Goal: Information Seeking & Learning: Learn about a topic

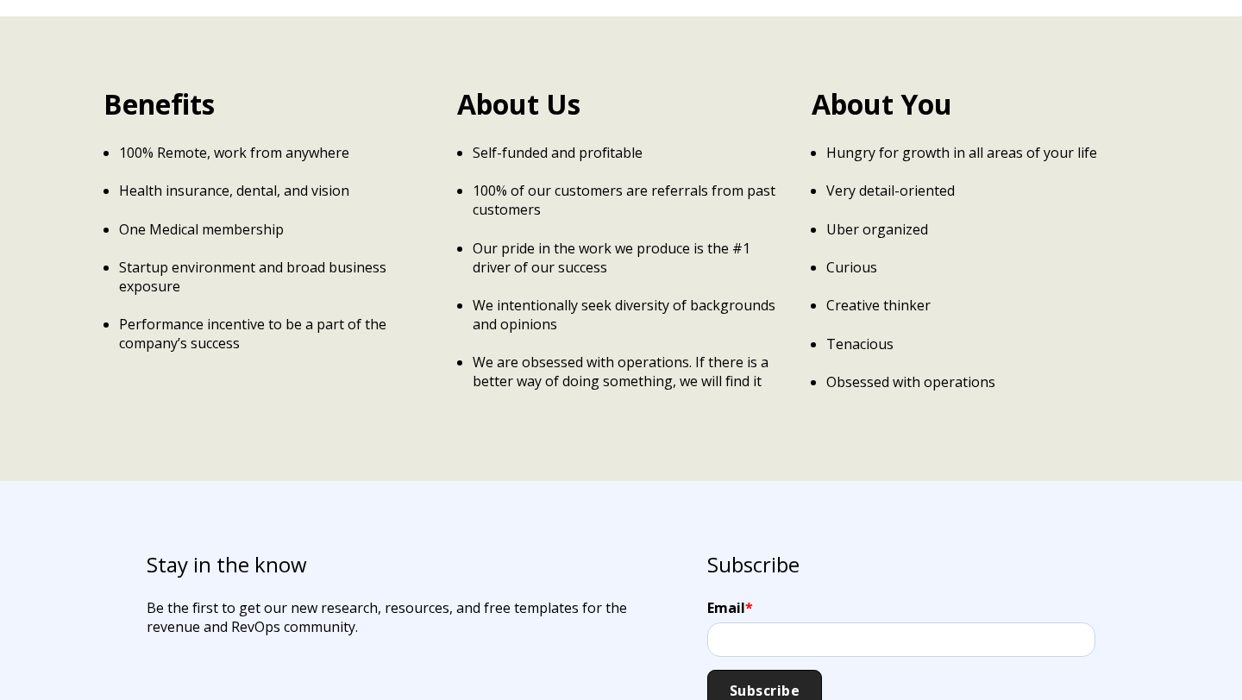
scroll to position [2872, 0]
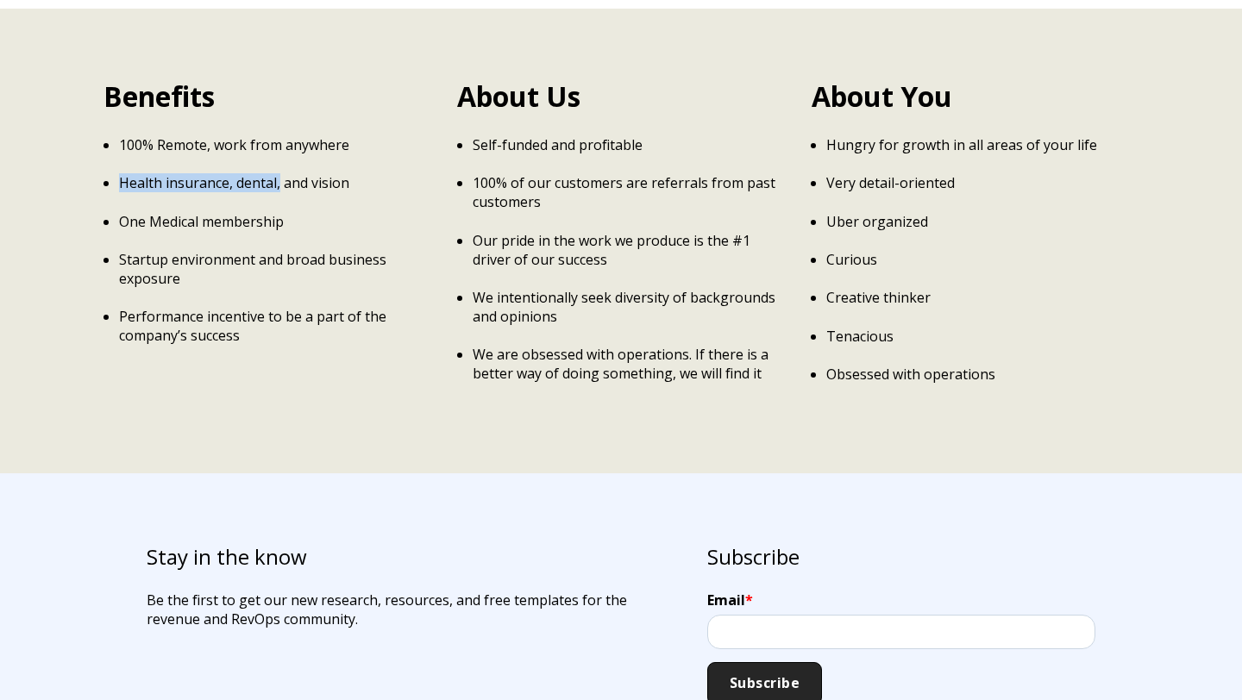
drag, startPoint x: 119, startPoint y: 163, endPoint x: 303, endPoint y: 175, distance: 184.1
click at [303, 175] on ul "100% Remote, work from anywhere Health insurance, dental, and vision One Medica…" at bounding box center [266, 240] width 327 height 210
drag, startPoint x: 118, startPoint y: 202, endPoint x: 273, endPoint y: 201, distance: 155.2
click at [273, 212] on p "One Medical membership" at bounding box center [275, 221] width 312 height 19
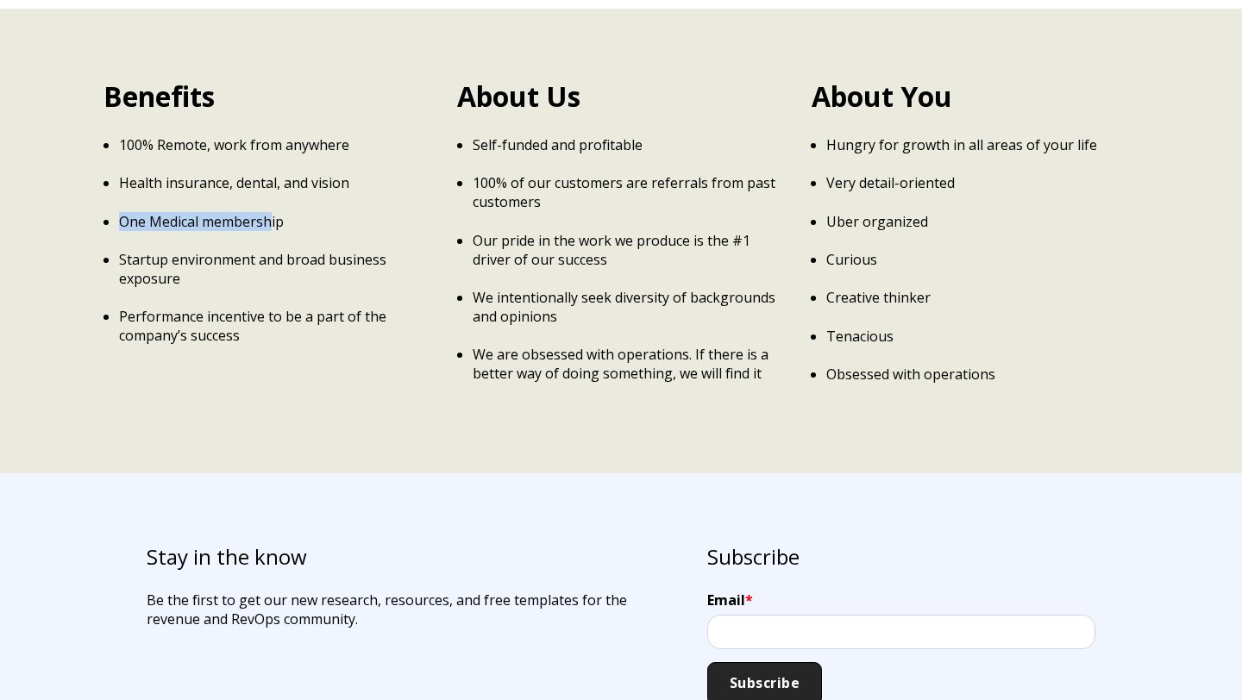
click at [273, 212] on p "One Medical membership" at bounding box center [275, 221] width 312 height 19
drag, startPoint x: 119, startPoint y: 243, endPoint x: 266, endPoint y: 280, distance: 152.1
click at [266, 280] on ul "100% Remote, work from anywhere Health insurance, dental, and vision One Medica…" at bounding box center [266, 240] width 327 height 210
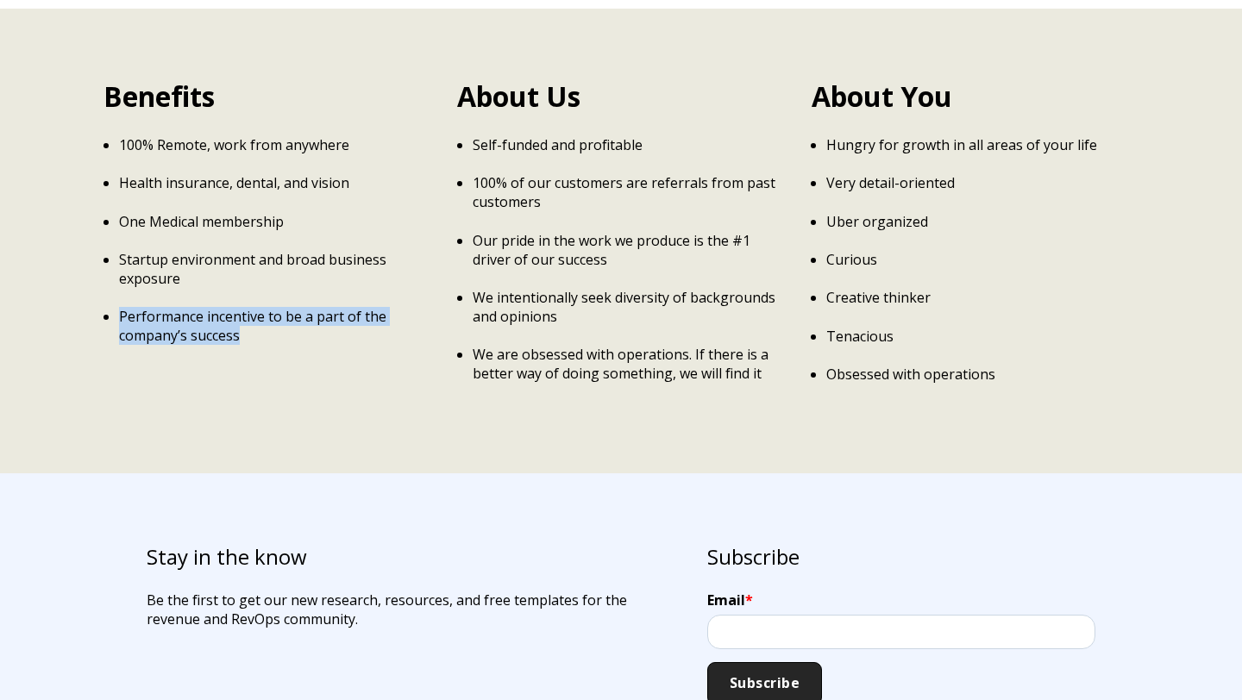
drag, startPoint x: 110, startPoint y: 298, endPoint x: 243, endPoint y: 316, distance: 134.1
click at [243, 316] on li "Performance incentive to be a part of the company’s success" at bounding box center [275, 326] width 312 height 38
click at [243, 316] on p "Performance incentive to be a part of the company’s success" at bounding box center [275, 326] width 312 height 38
drag, startPoint x: 243, startPoint y: 316, endPoint x: 157, endPoint y: 310, distance: 86.5
click at [157, 310] on p "Performance incentive to be a part of the company’s success" at bounding box center [275, 326] width 312 height 38
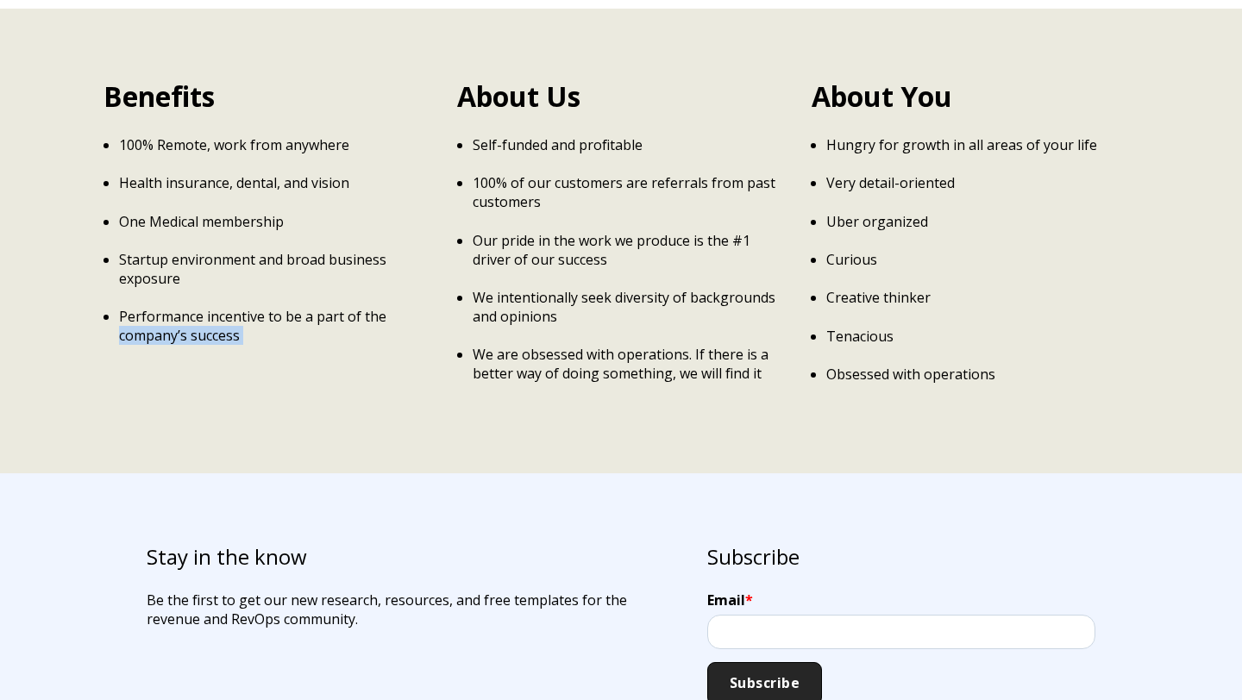
click at [157, 310] on p "Performance incentive to be a part of the company’s success" at bounding box center [275, 326] width 312 height 38
drag, startPoint x: 134, startPoint y: 302, endPoint x: 232, endPoint y: 321, distance: 100.1
click at [232, 321] on p "Performance incentive to be a part of the company’s success" at bounding box center [275, 326] width 312 height 38
drag, startPoint x: 261, startPoint y: 321, endPoint x: 153, endPoint y: 302, distance: 110.3
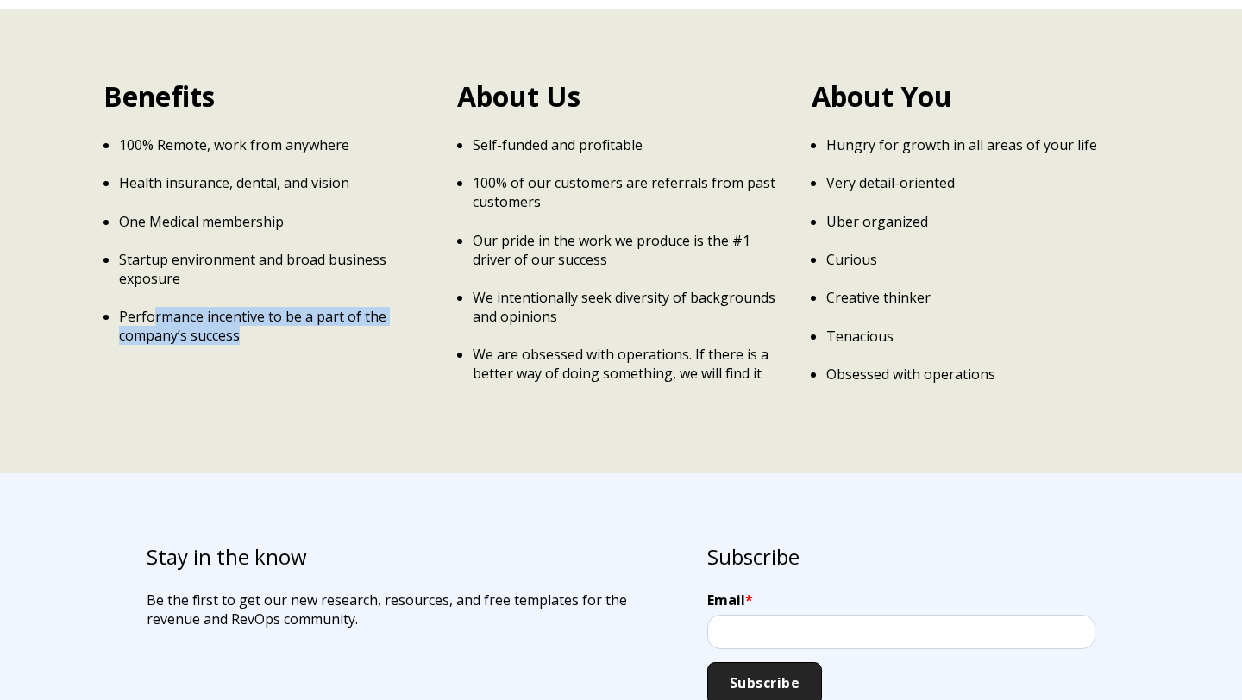
click at [153, 307] on p "Performance incentive to be a part of the company’s success" at bounding box center [275, 326] width 312 height 38
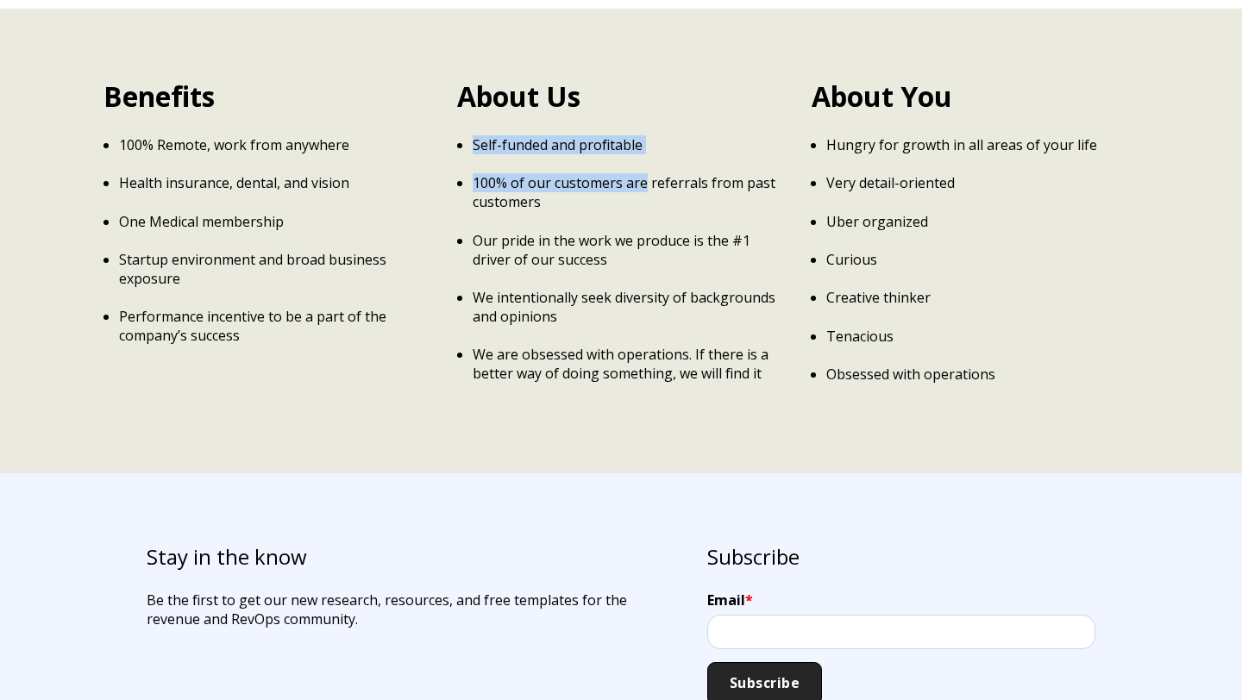
drag, startPoint x: 467, startPoint y: 129, endPoint x: 642, endPoint y: 174, distance: 179.9
click at [642, 174] on ul "Self-funded and profitable 100% of our customers are referrals from past custom…" at bounding box center [620, 259] width 327 height 248
click at [642, 174] on p "100% of our customers are referrals from past customers" at bounding box center [629, 192] width 312 height 38
drag, startPoint x: 473, startPoint y: 166, endPoint x: 577, endPoint y: 191, distance: 106.7
click at [579, 191] on p "100% of our customers are referrals from past customers" at bounding box center [629, 192] width 312 height 38
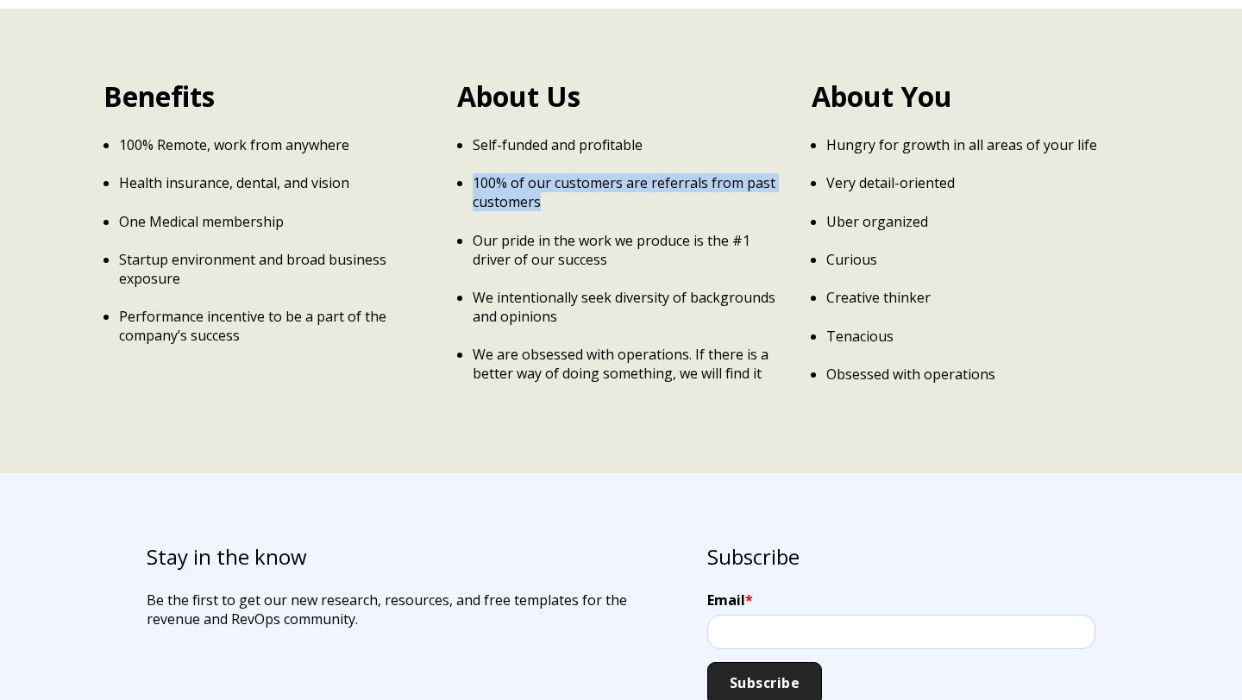
click at [577, 191] on p "100% of our customers are referrals from past customers" at bounding box center [629, 192] width 312 height 38
drag, startPoint x: 528, startPoint y: 172, endPoint x: 630, endPoint y: 176, distance: 102.7
click at [630, 176] on p "100% of our customers are referrals from past customers" at bounding box center [629, 192] width 312 height 38
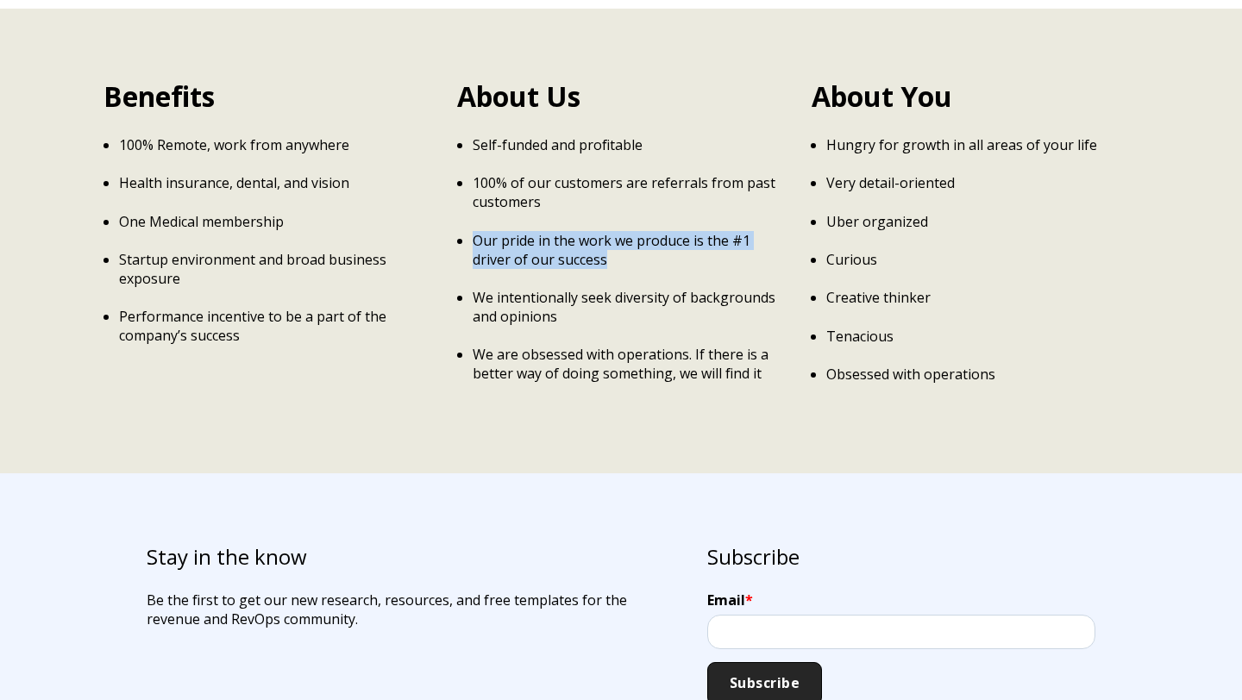
drag, startPoint x: 465, startPoint y: 221, endPoint x: 667, endPoint y: 236, distance: 203.2
click at [667, 236] on li "Our pride in the work we produce is the #1 driver of our success" at bounding box center [629, 250] width 312 height 38
click at [667, 236] on p "Our pride in the work we produce is the #1 driver of our success" at bounding box center [629, 250] width 312 height 38
drag, startPoint x: 471, startPoint y: 219, endPoint x: 615, endPoint y: 241, distance: 145.7
click at [615, 241] on ul "Self-funded and profitable 100% of our customers are referrals from past custom…" at bounding box center [620, 259] width 327 height 248
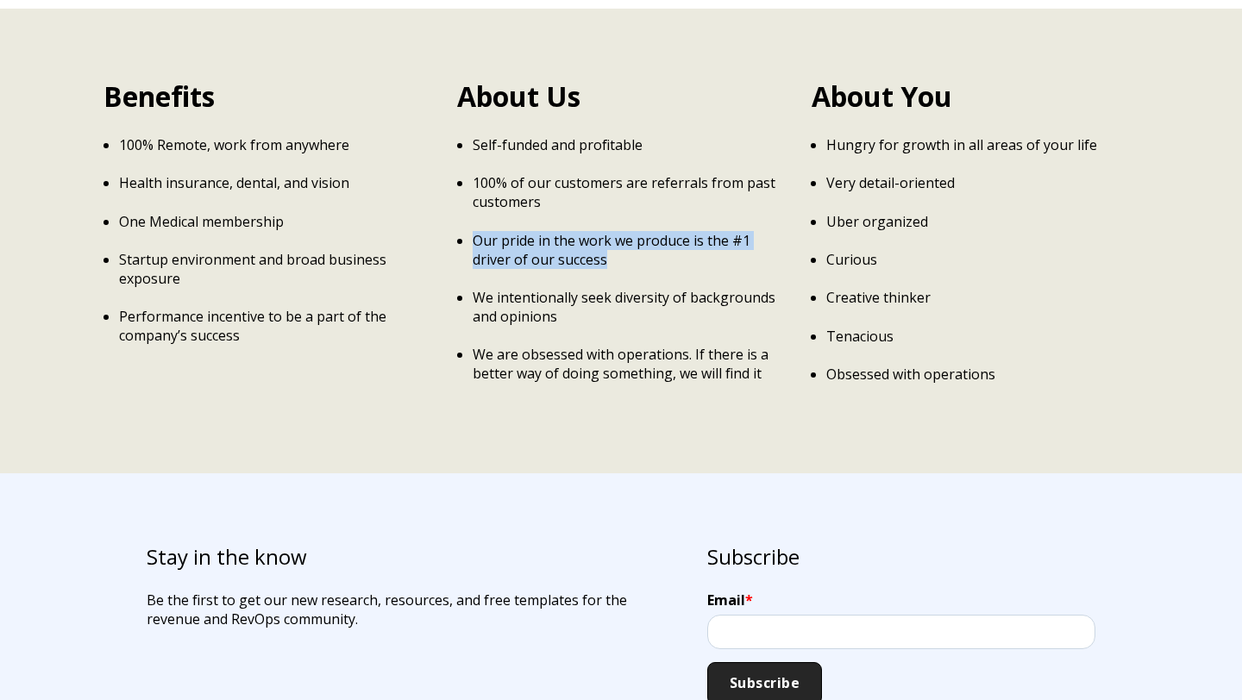
click at [615, 241] on p "Our pride in the work we produce is the #1 driver of our success" at bounding box center [629, 250] width 312 height 38
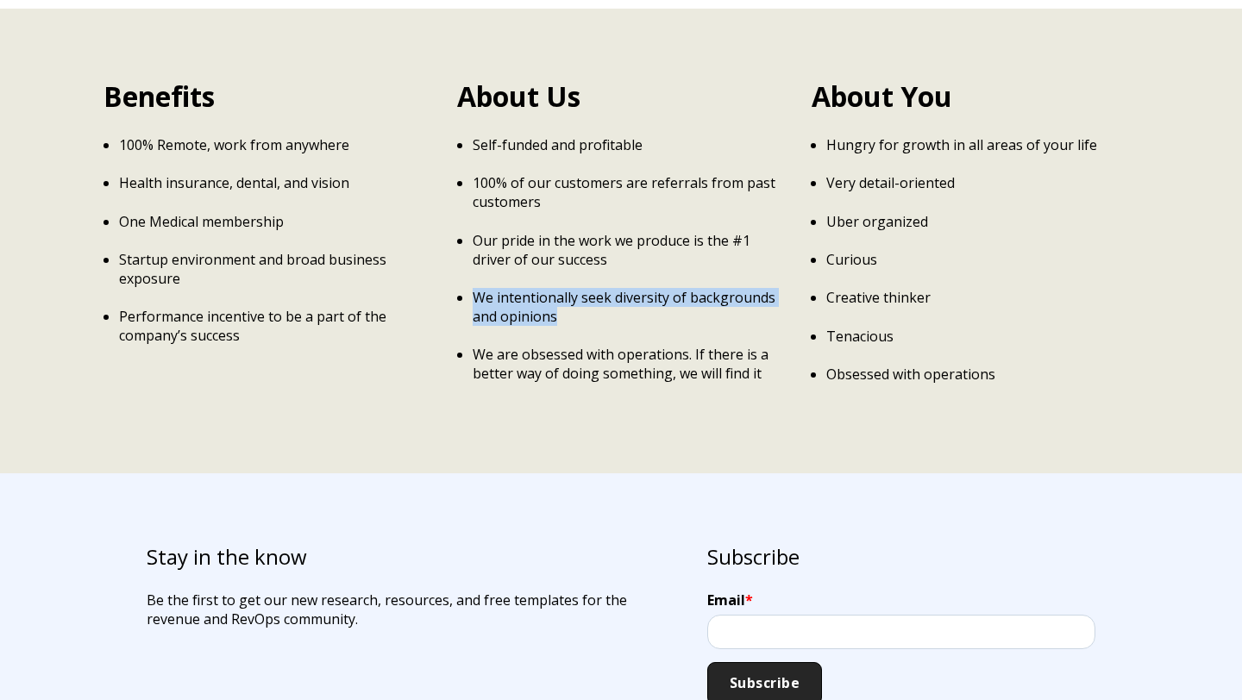
drag, startPoint x: 476, startPoint y: 279, endPoint x: 602, endPoint y: 291, distance: 126.4
click at [602, 291] on p "We intentionally seek diversity of backgrounds and opinions" at bounding box center [629, 307] width 312 height 38
drag, startPoint x: 602, startPoint y: 291, endPoint x: 461, endPoint y: 280, distance: 140.9
click at [473, 288] on li "We intentionally seek diversity of backgrounds and opinions" at bounding box center [629, 307] width 312 height 38
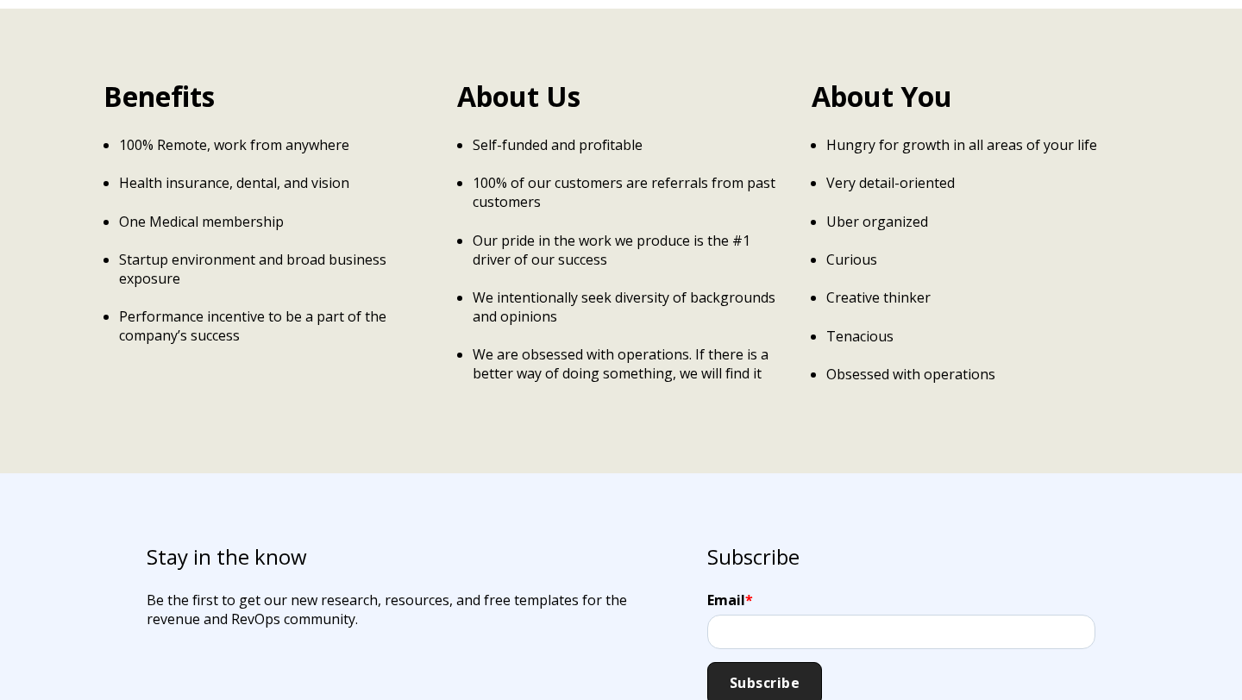
click at [473, 288] on li "We intentionally seek diversity of backgrounds and opinions" at bounding box center [629, 307] width 312 height 38
drag, startPoint x: 473, startPoint y: 336, endPoint x: 725, endPoint y: 344, distance: 251.9
click at [711, 345] on p "We are obsessed with operations. If there is a better way of doing something, w…" at bounding box center [629, 364] width 312 height 38
drag, startPoint x: 816, startPoint y: 128, endPoint x: 1022, endPoint y: 131, distance: 206.1
click at [1022, 135] on li "Hungry for growth in all areas of your life" at bounding box center [982, 144] width 312 height 19
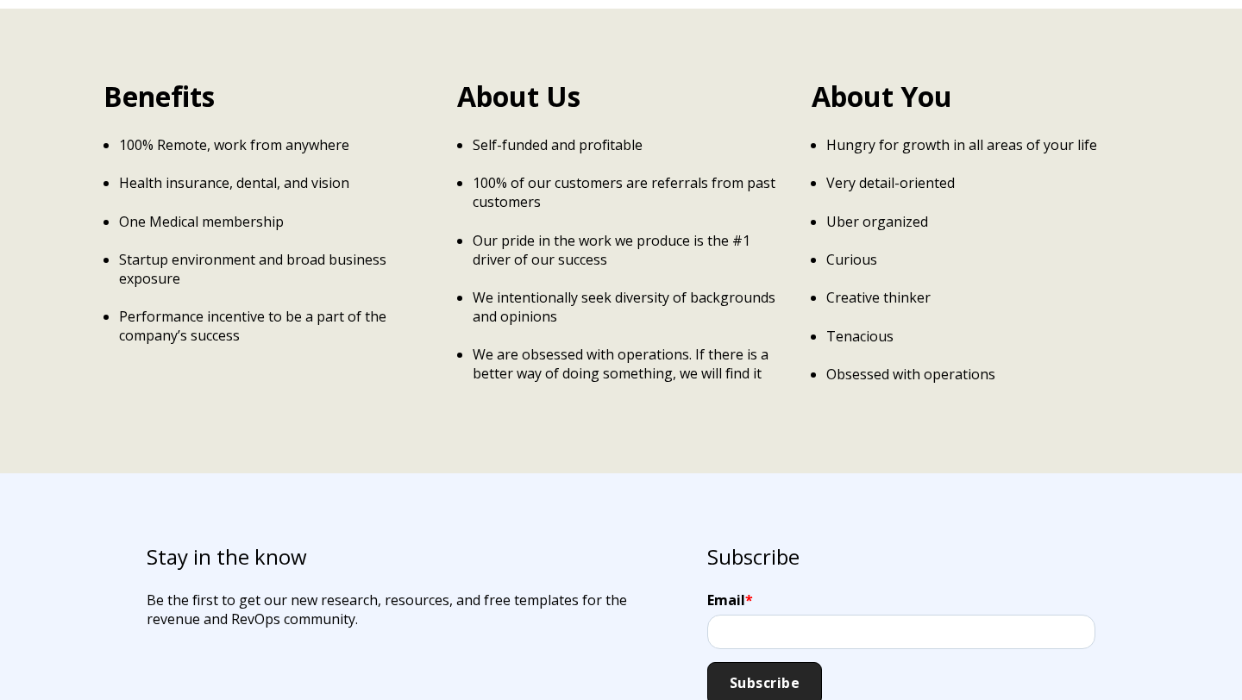
drag, startPoint x: 1022, startPoint y: 131, endPoint x: 851, endPoint y: 160, distance: 173.2
click at [1020, 135] on p "Hungry for growth in all areas of your life" at bounding box center [982, 144] width 312 height 19
drag, startPoint x: 809, startPoint y: 170, endPoint x: 959, endPoint y: 161, distance: 150.3
click at [958, 161] on div "Benefits 100% Remote, work from anywhere Health insurance, dental, and vision O…" at bounding box center [620, 242] width 1035 height 328
click at [959, 173] on p "Very detail-oriented" at bounding box center [982, 182] width 312 height 19
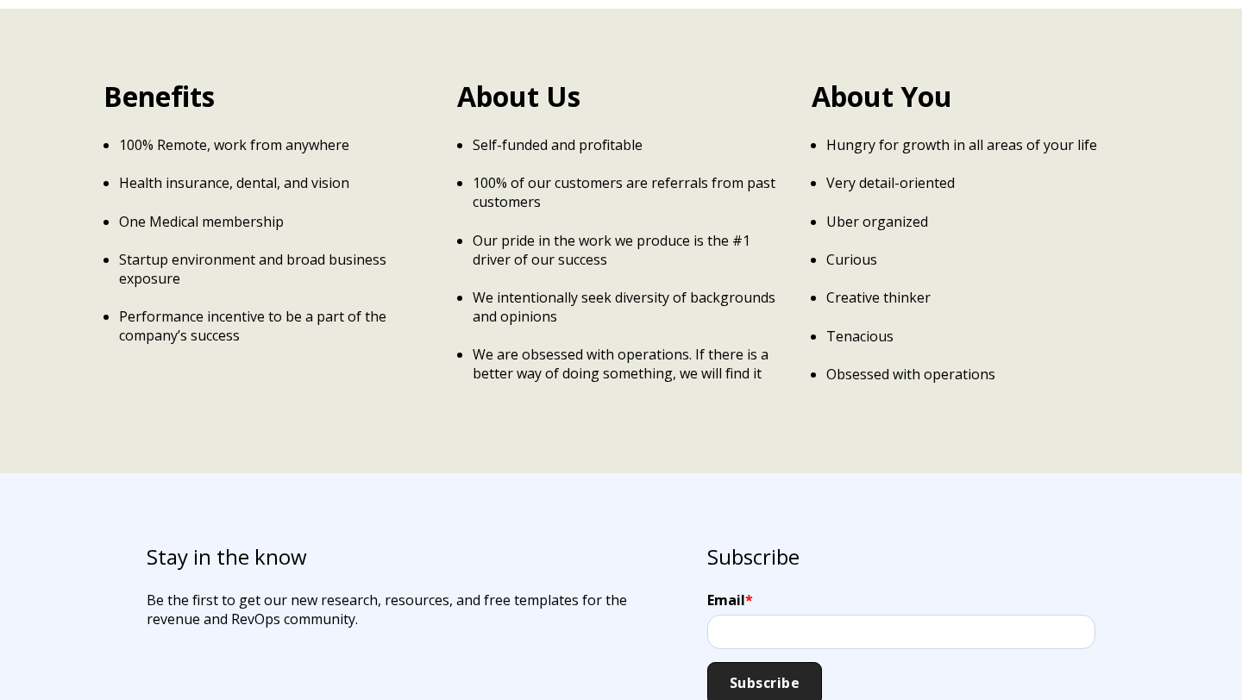
drag, startPoint x: 822, startPoint y: 213, endPoint x: 934, endPoint y: 206, distance: 112.3
click at [933, 206] on ul "Hungry for growth in all areas of your life Very detail-oriented Uber organized…" at bounding box center [974, 259] width 327 height 248
click at [934, 212] on p "Uber organized" at bounding box center [982, 221] width 312 height 19
drag, startPoint x: 821, startPoint y: 248, endPoint x: 895, endPoint y: 250, distance: 74.2
click at [893, 250] on ul "Hungry for growth in all areas of your life Very detail-oriented Uber organized…" at bounding box center [974, 259] width 327 height 248
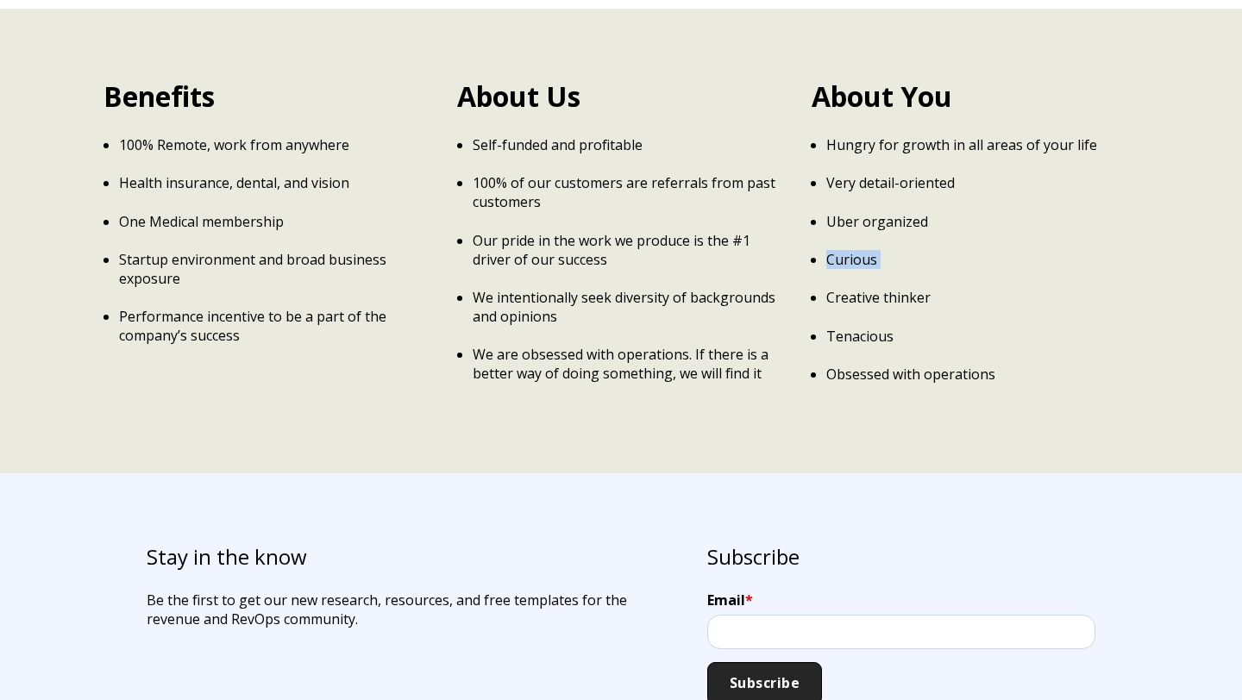
click at [895, 250] on ul "Hungry for growth in all areas of your life Very detail-oriented Uber organized…" at bounding box center [974, 259] width 327 height 248
drag, startPoint x: 836, startPoint y: 298, endPoint x: 930, endPoint y: 288, distance: 94.6
click at [926, 288] on ul "Hungry for growth in all areas of your life Very detail-oriented Uber organized…" at bounding box center [974, 259] width 327 height 248
click at [930, 288] on ul "Hungry for growth in all areas of your life Very detail-oriented Uber organized…" at bounding box center [974, 259] width 327 height 248
drag, startPoint x: 846, startPoint y: 322, endPoint x: 907, endPoint y: 336, distance: 63.0
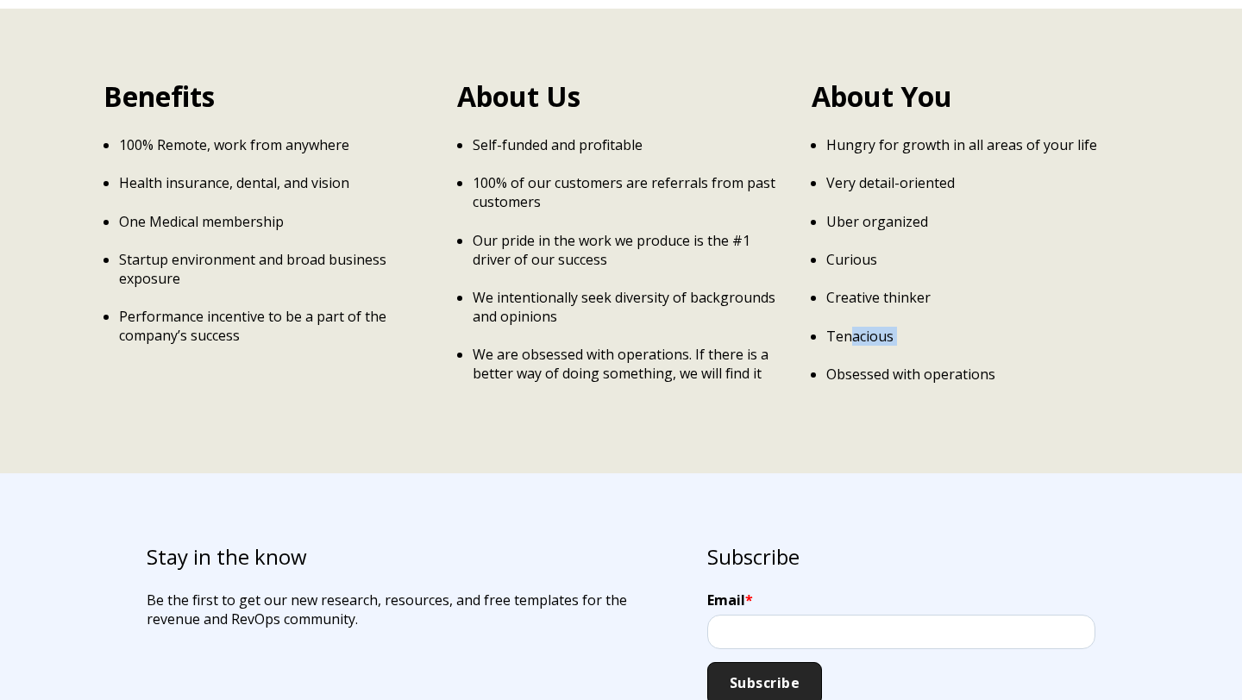
click at [907, 336] on ul "Hungry for growth in all areas of your life Very detail-oriented Uber organized…" at bounding box center [974, 259] width 327 height 248
click at [908, 337] on ul "Hungry for growth in all areas of your life Very detail-oriented Uber organized…" at bounding box center [974, 259] width 327 height 248
drag, startPoint x: 846, startPoint y: 354, endPoint x: 952, endPoint y: 354, distance: 106.1
click at [946, 365] on p "Obsessed with operations" at bounding box center [982, 374] width 312 height 19
click at [954, 365] on p "Obsessed with operations" at bounding box center [982, 374] width 312 height 19
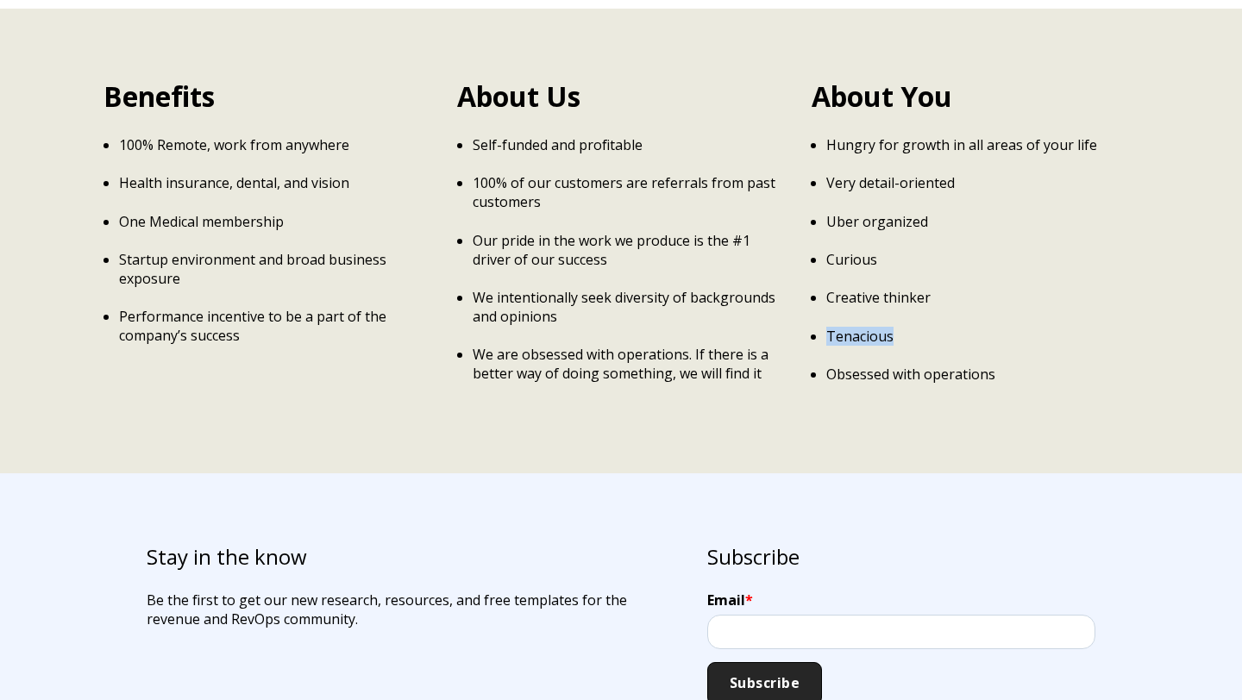
drag, startPoint x: 897, startPoint y: 310, endPoint x: 816, endPoint y: 298, distance: 82.0
click at [816, 298] on ul "Hungry for growth in all areas of your life Very detail-oriented Uber organized…" at bounding box center [974, 259] width 327 height 248
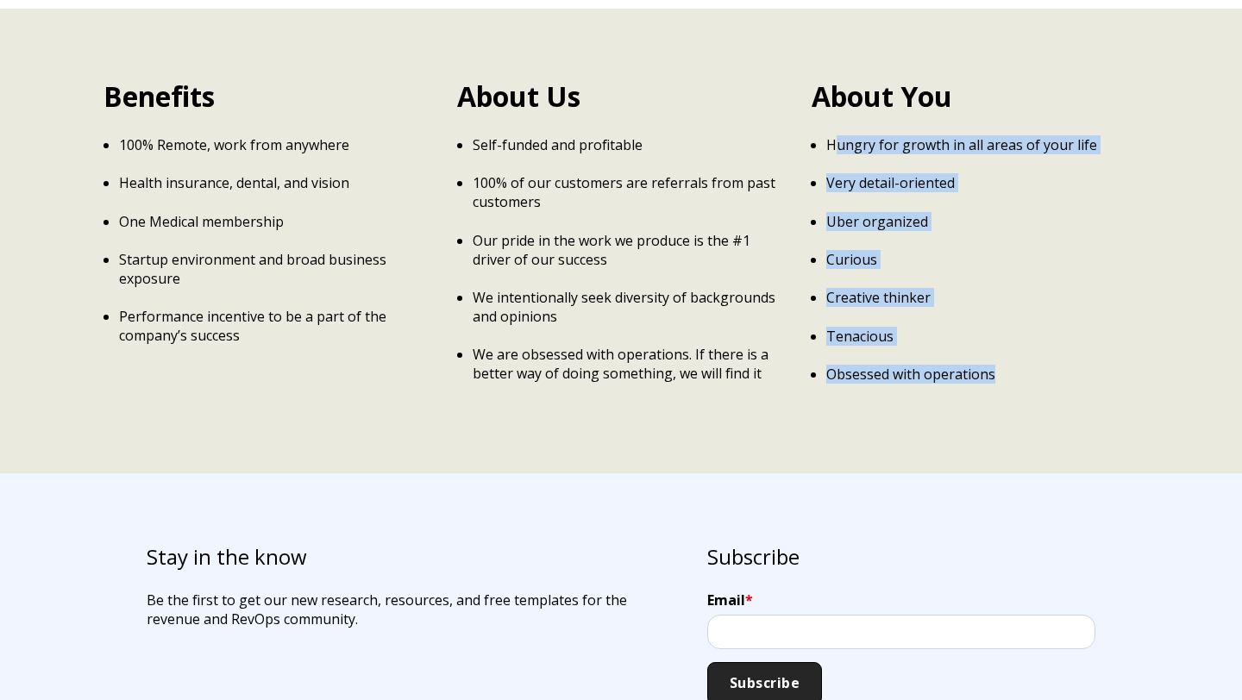
drag, startPoint x: 834, startPoint y: 128, endPoint x: 999, endPoint y: 347, distance: 274.1
click at [999, 347] on ul "Hungry for growth in all areas of your life Very detail-oriented Uber organized…" at bounding box center [974, 259] width 327 height 248
click at [999, 365] on p "Obsessed with operations" at bounding box center [982, 374] width 312 height 19
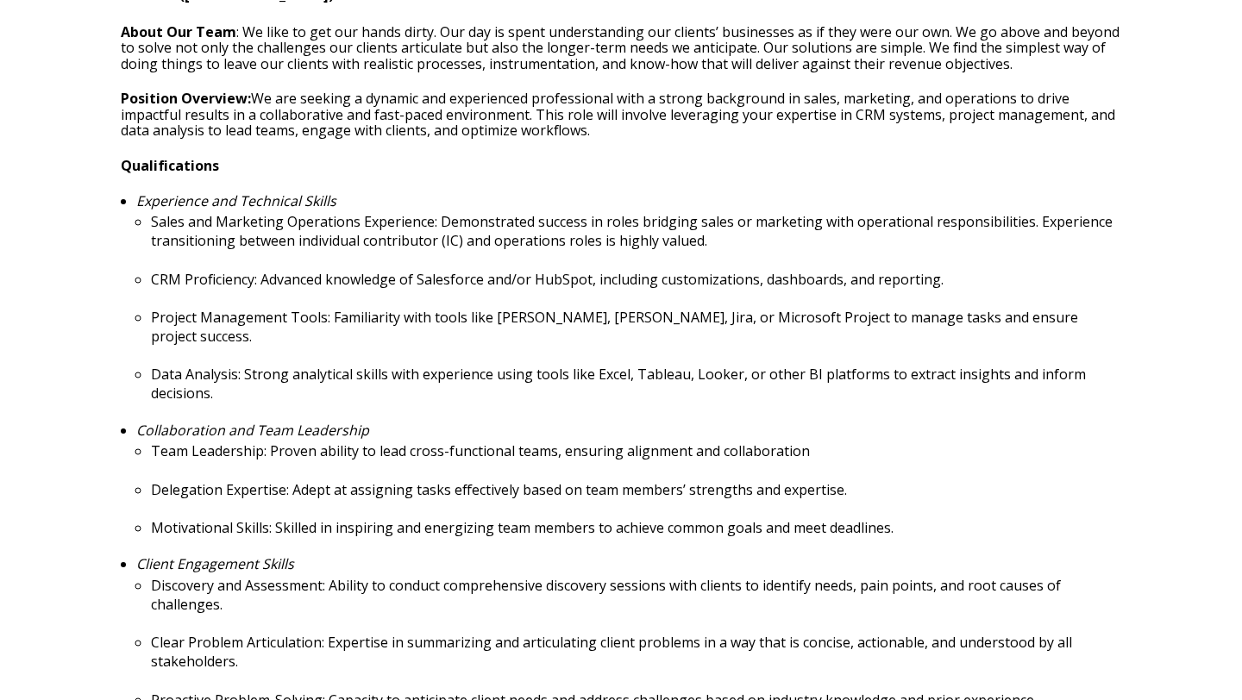
scroll to position [392, 0]
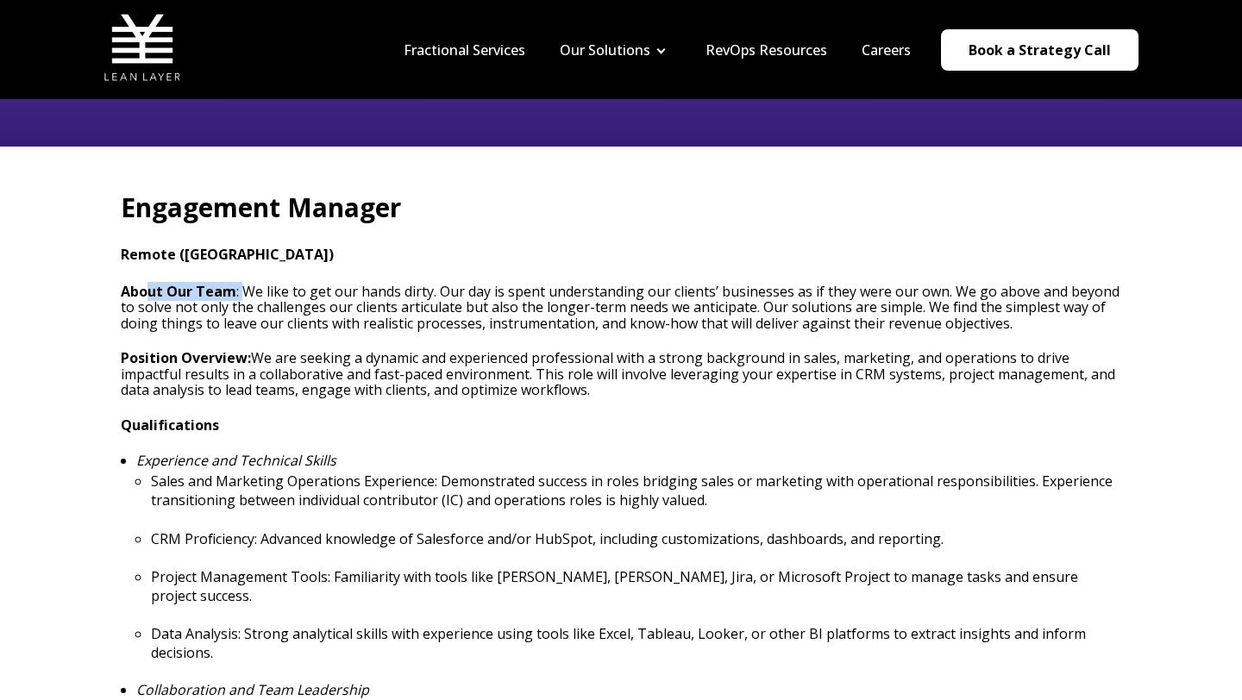
drag, startPoint x: 151, startPoint y: 285, endPoint x: 322, endPoint y: 288, distance: 170.8
click at [303, 288] on h3 "About Our Team : We like to get our hands dirty. Our day is spent understanding…" at bounding box center [621, 307] width 1000 height 47
click at [318, 288] on h3 "About Our Team : We like to get our hands dirty. Our day is spent understanding…" at bounding box center [621, 307] width 1000 height 47
drag, startPoint x: 397, startPoint y: 294, endPoint x: 511, endPoint y: 294, distance: 114.7
click at [489, 294] on h3 "About Our Team : We like to get our hands dirty. Our day is spent understanding…" at bounding box center [621, 307] width 1000 height 47
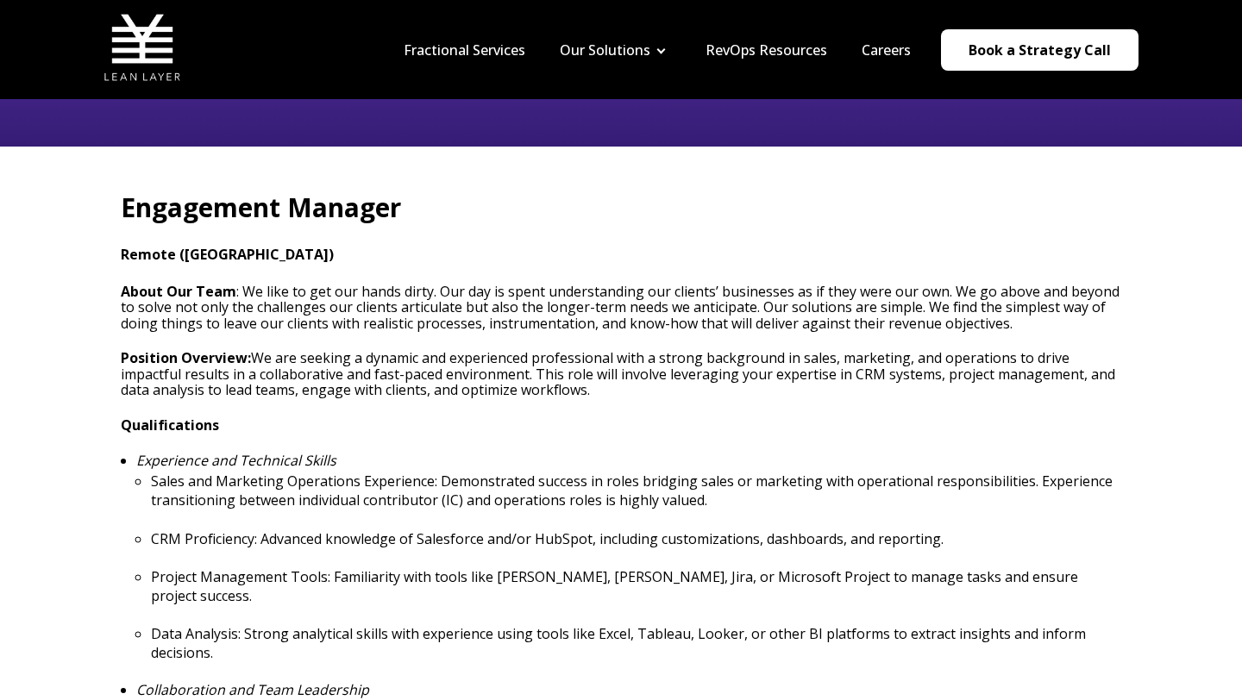
click at [511, 294] on h3 "About Our Team : We like to get our hands dirty. Our day is spent understanding…" at bounding box center [621, 307] width 1000 height 47
drag, startPoint x: 531, startPoint y: 291, endPoint x: 662, endPoint y: 290, distance: 131.1
click at [661, 291] on h3 "About Our Team : We like to get our hands dirty. Our day is spent understanding…" at bounding box center [621, 307] width 1000 height 47
click at [662, 290] on h3 "About Our Team : We like to get our hands dirty. Our day is spent understanding…" at bounding box center [621, 307] width 1000 height 47
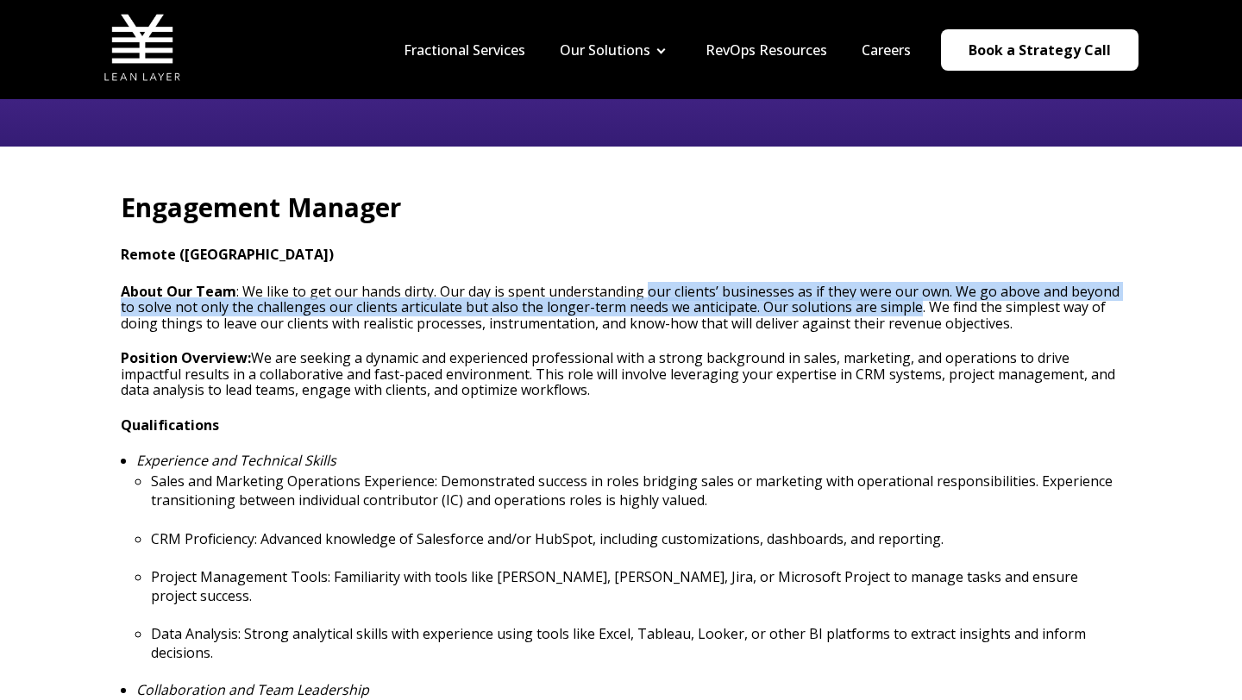
drag, startPoint x: 662, startPoint y: 290, endPoint x: 888, endPoint y: 310, distance: 226.9
click at [888, 310] on h3 "About Our Team : We like to get our hands dirty. Our day is spent understanding…" at bounding box center [621, 307] width 1000 height 47
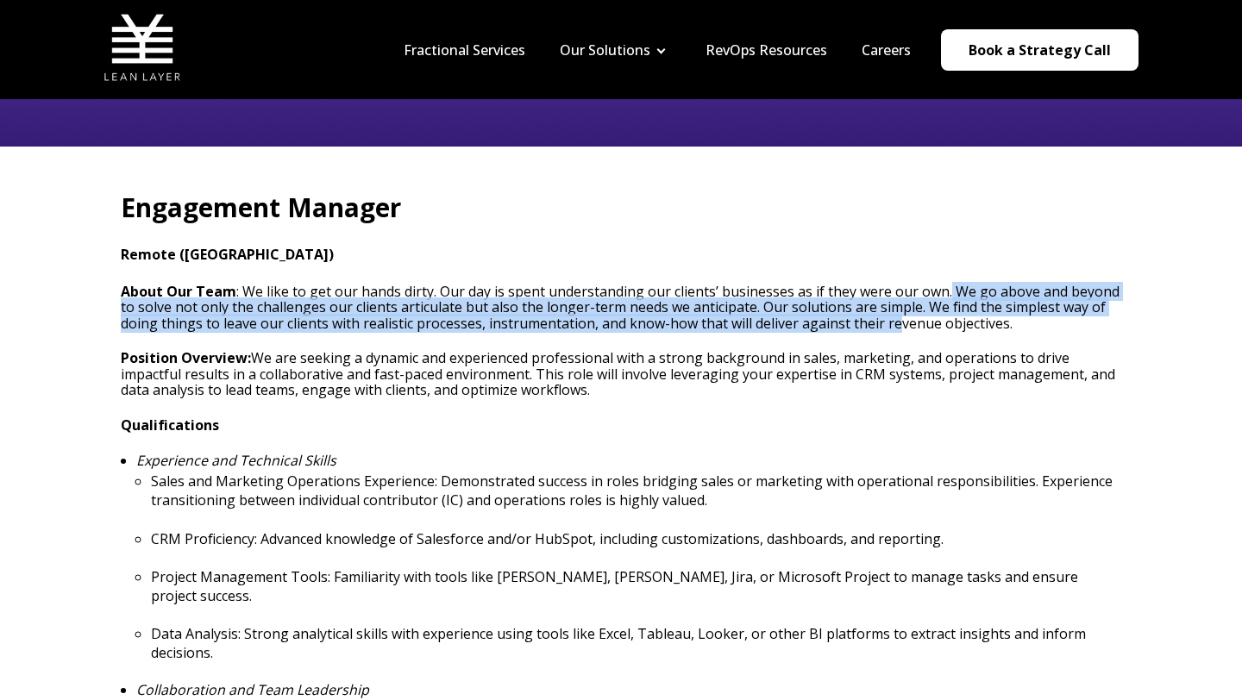
drag, startPoint x: 943, startPoint y: 288, endPoint x: 888, endPoint y: 327, distance: 66.8
click at [888, 327] on h3 "About Our Team : We like to get our hands dirty. Our day is spent understanding…" at bounding box center [621, 307] width 1000 height 47
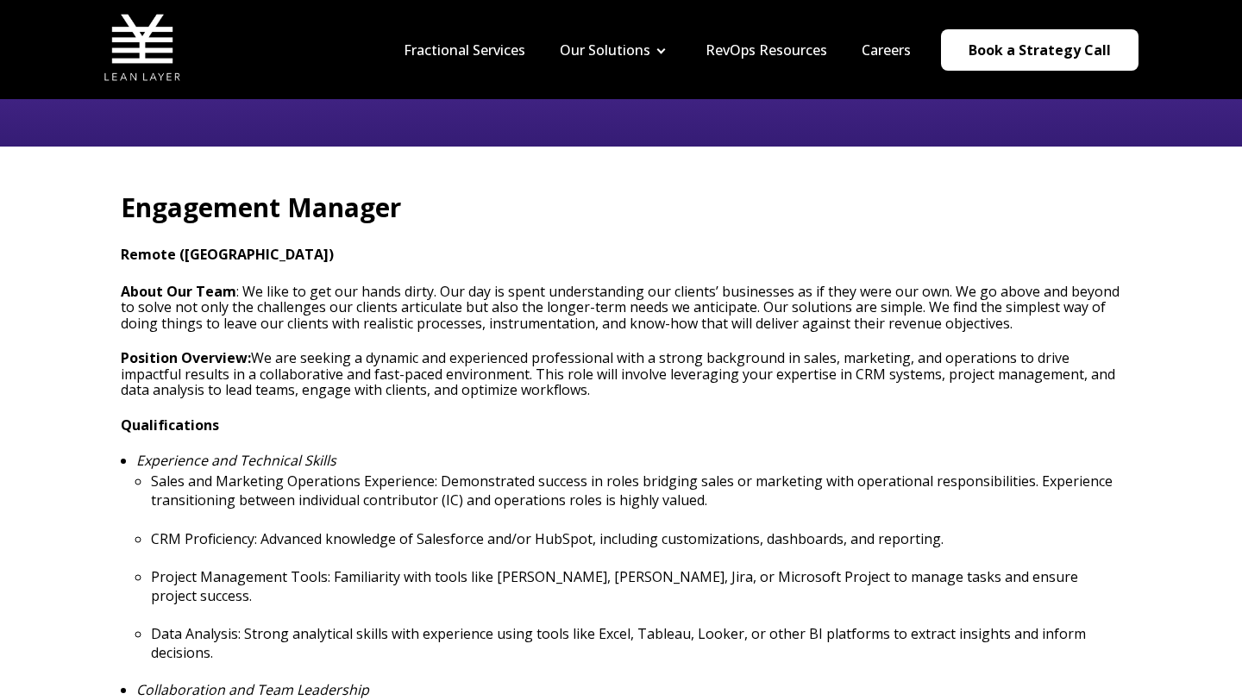
click at [755, 293] on h3 "About Our Team : We like to get our hands dirty. Our day is spent understanding…" at bounding box center [621, 307] width 1000 height 47
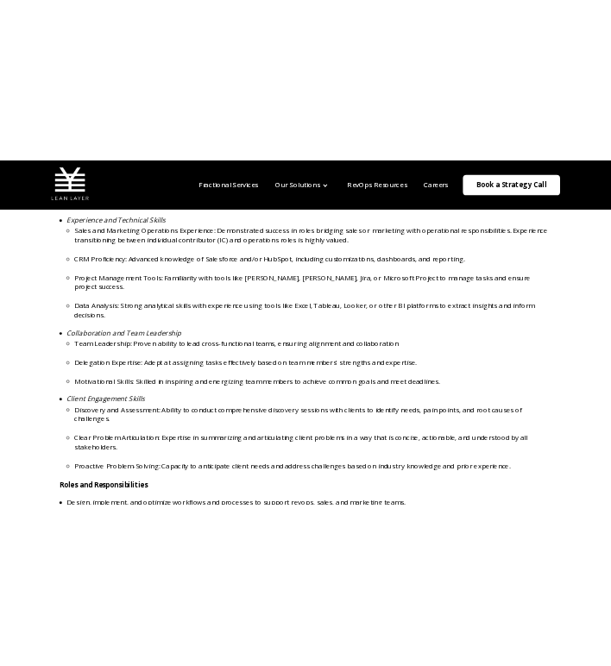
scroll to position [728, 0]
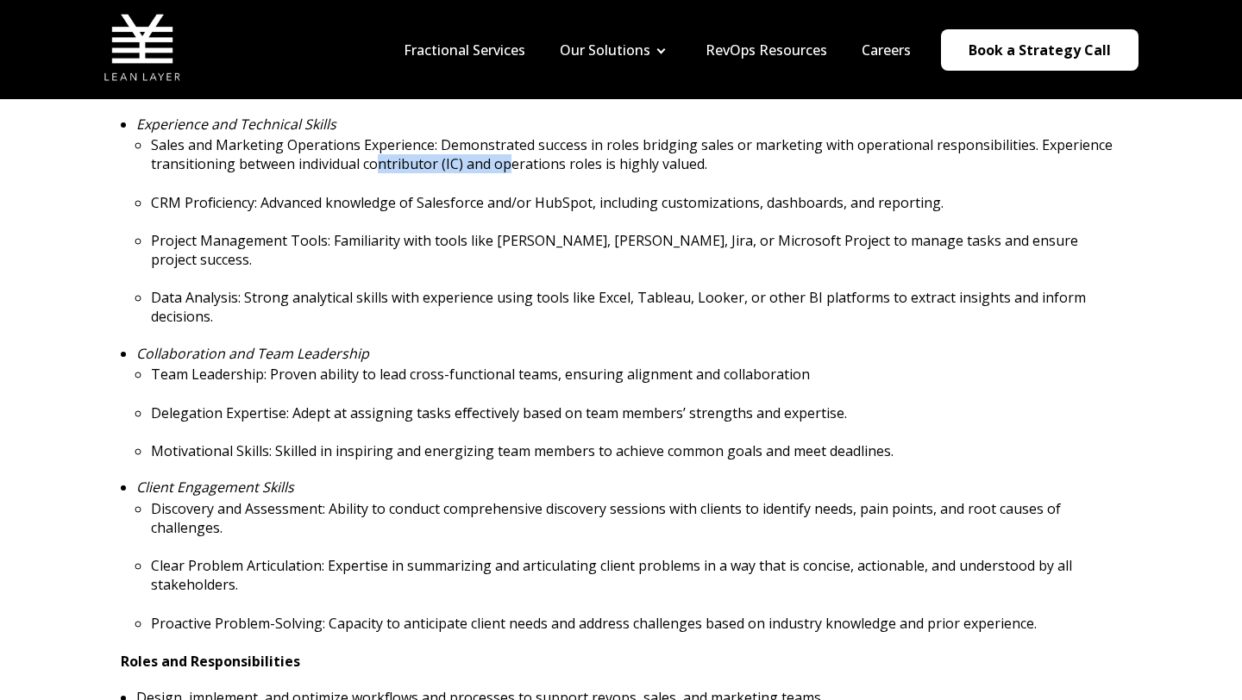
drag, startPoint x: 373, startPoint y: 160, endPoint x: 511, endPoint y: 167, distance: 138.1
click at [511, 167] on p "Sales and Marketing Operations Experience: Demonstrated success in roles bridgi…" at bounding box center [636, 154] width 970 height 38
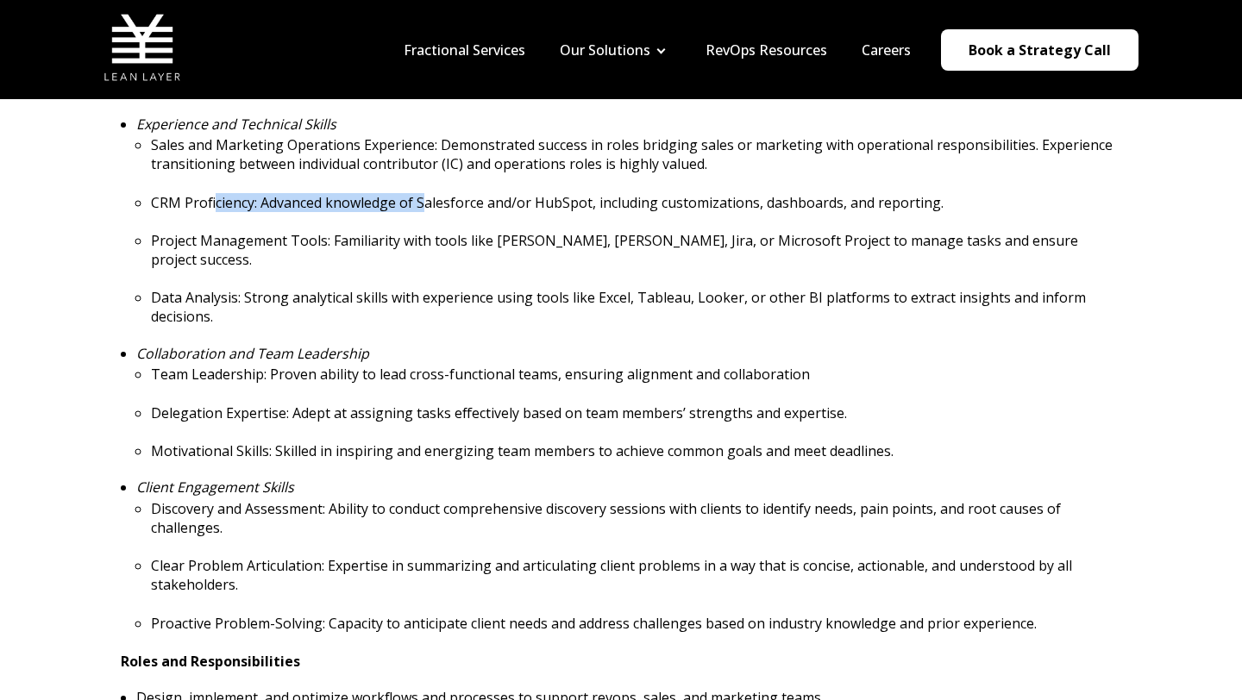
drag, startPoint x: 215, startPoint y: 204, endPoint x: 460, endPoint y: 213, distance: 245.9
click at [460, 213] on ul "Sales and Marketing Operations Experience: Demonstrated success in roles bridgi…" at bounding box center [628, 230] width 985 height 191
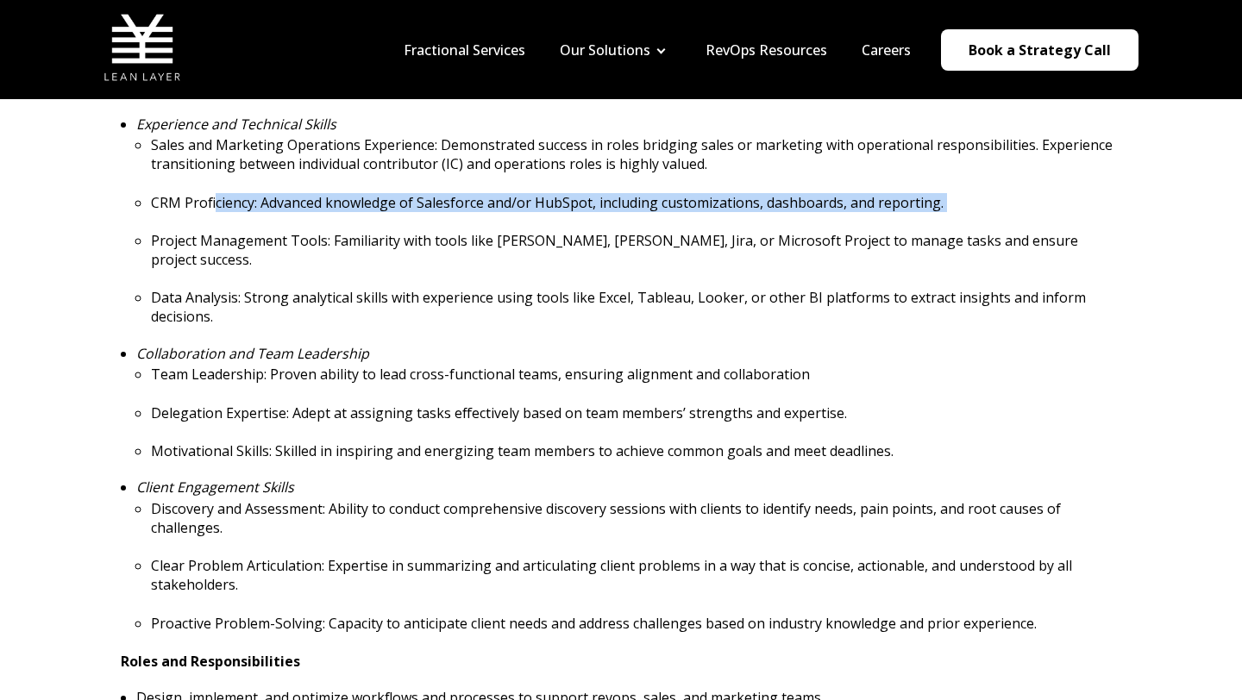
click at [460, 213] on ul "Sales and Marketing Operations Experience: Demonstrated success in roles bridgi…" at bounding box center [628, 230] width 985 height 191
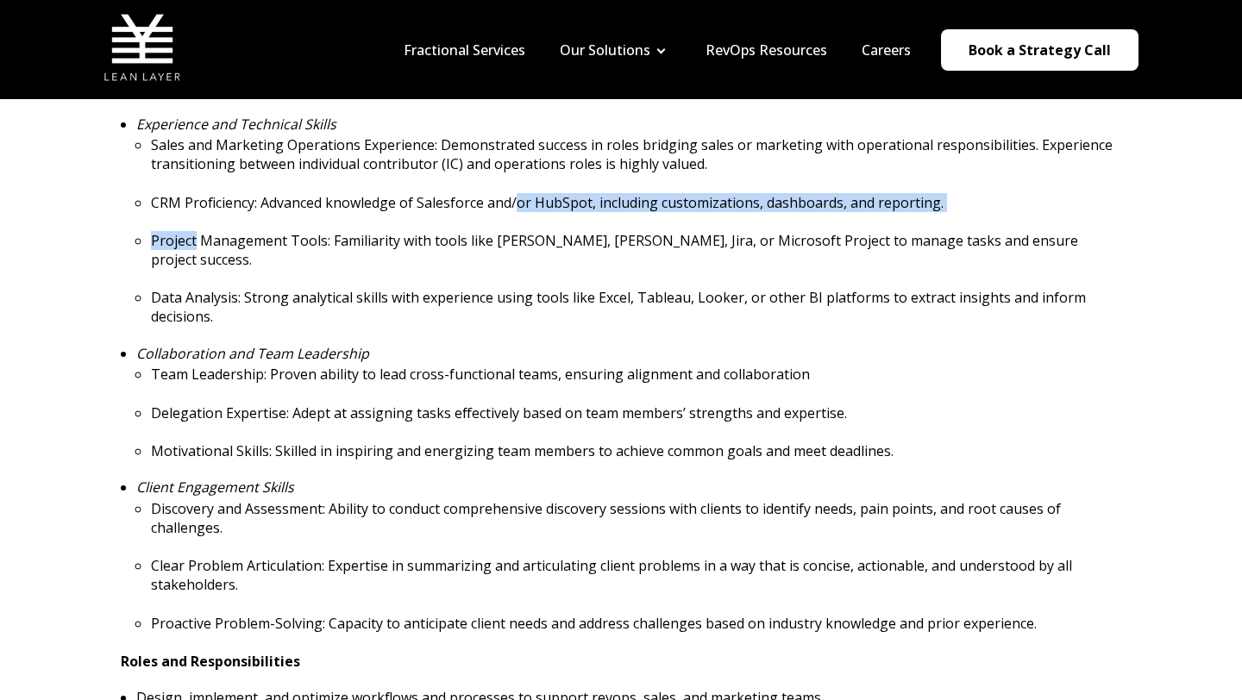
drag, startPoint x: 460, startPoint y: 213, endPoint x: 548, endPoint y: 208, distance: 88.1
click at [547, 208] on ul "Sales and Marketing Operations Experience: Demonstrated success in roles bridgi…" at bounding box center [628, 230] width 985 height 191
click at [548, 208] on p "CRM Proficiency: Advanced knowledge of Salesforce and/or HubSpot, including cus…" at bounding box center [636, 202] width 970 height 19
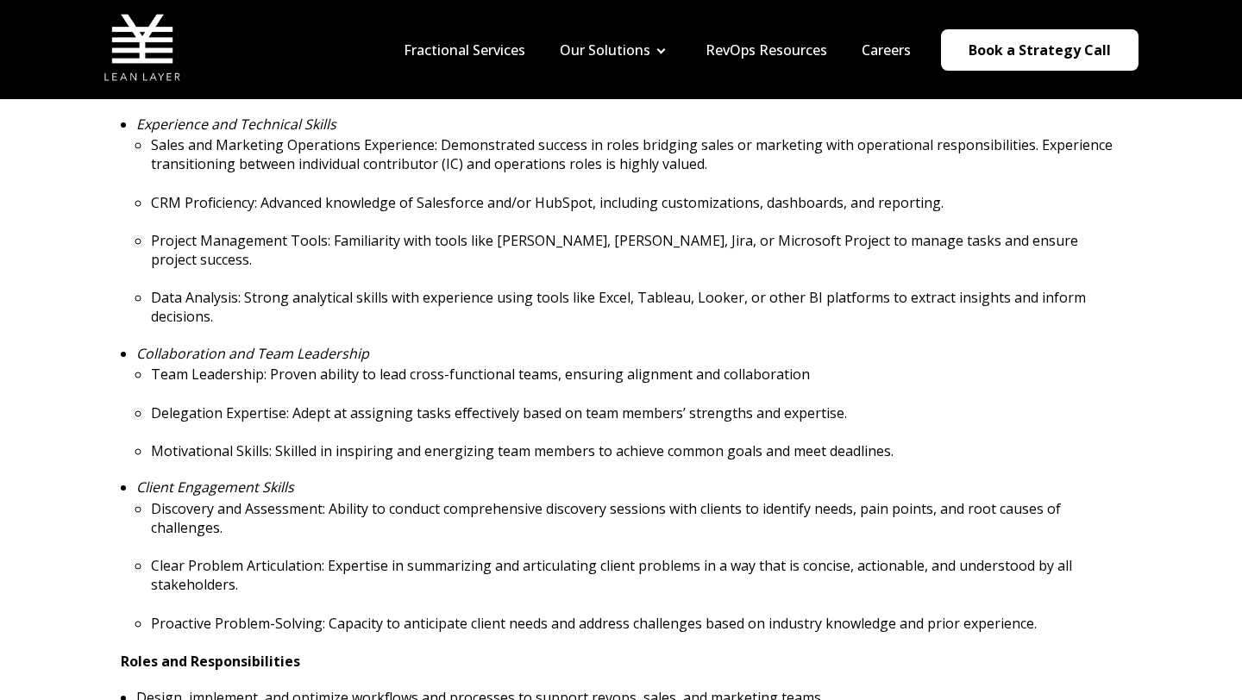
click at [579, 205] on p "CRM Proficiency: Advanced knowledge of Salesforce and/or HubSpot, including cus…" at bounding box center [636, 202] width 970 height 19
click at [509, 205] on p "CRM Proficiency: Advanced knowledge of Salesforce and/or HubSpot, including cus…" at bounding box center [636, 202] width 970 height 19
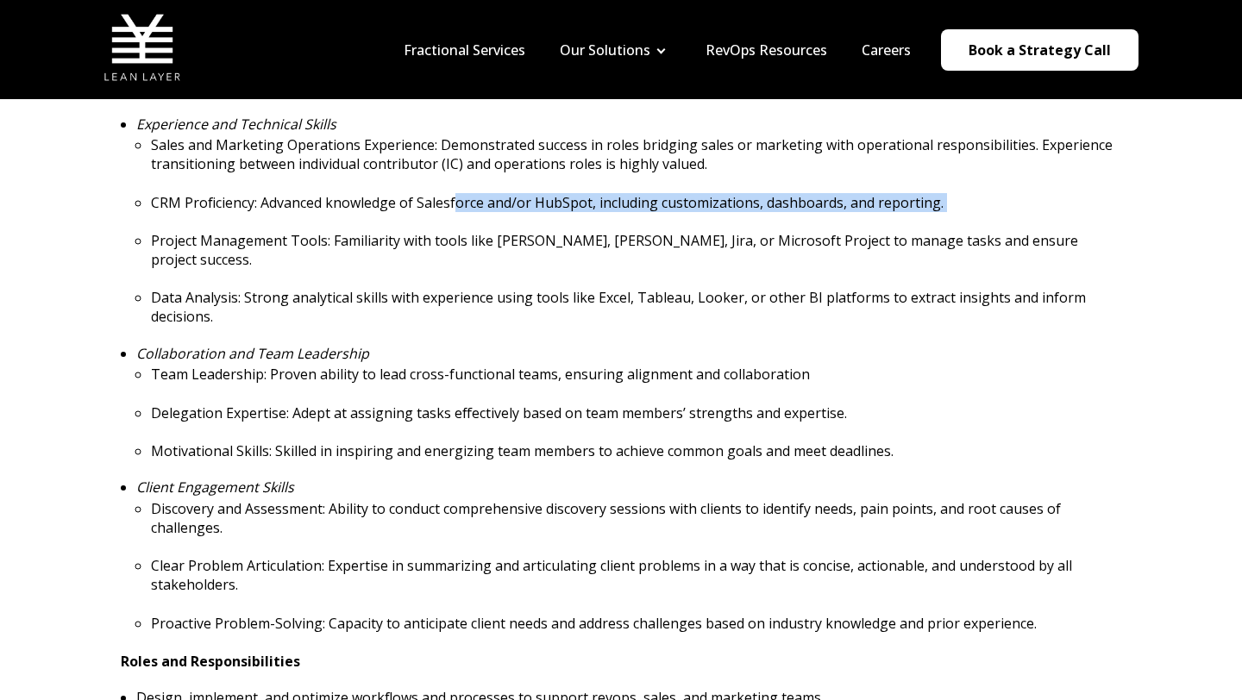
drag, startPoint x: 455, startPoint y: 204, endPoint x: 567, endPoint y: 216, distance: 111.8
click at [567, 216] on ul "Sales and Marketing Operations Experience: Demonstrated success in roles bridgi…" at bounding box center [628, 230] width 985 height 191
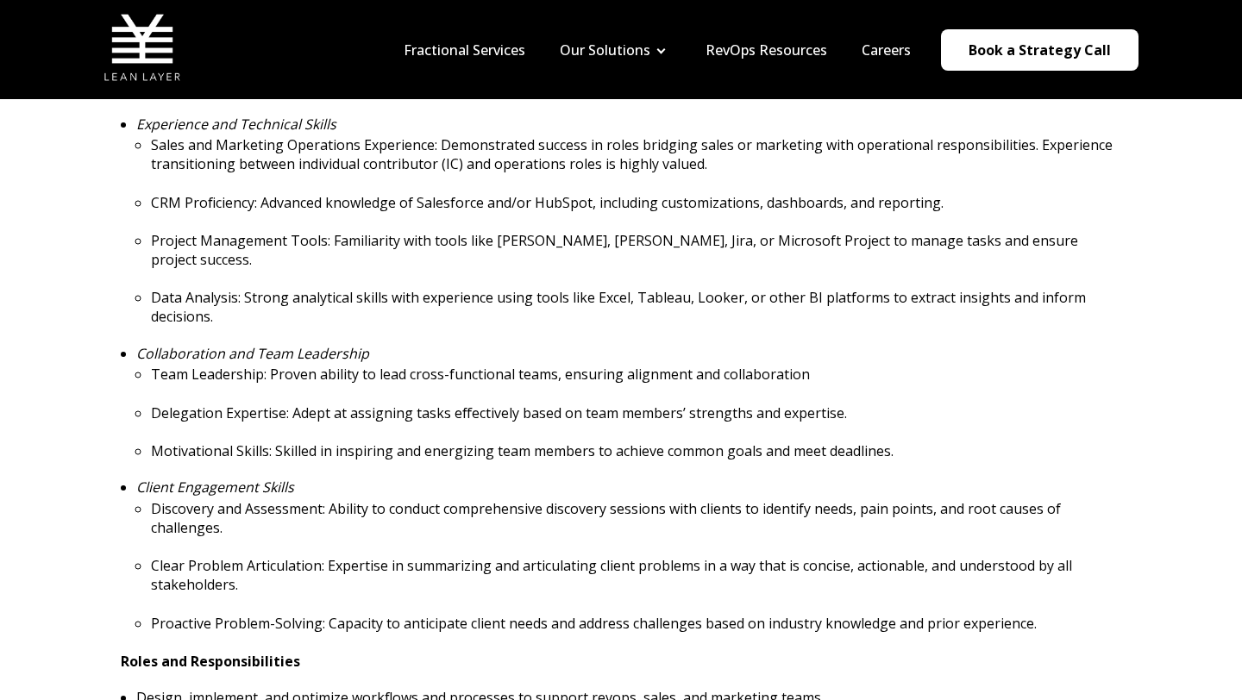
drag, startPoint x: 460, startPoint y: 202, endPoint x: 604, endPoint y: 199, distance: 144.9
click at [604, 199] on p "CRM Proficiency: Advanced knowledge of Salesforce and/or HubSpot, including cus…" at bounding box center [636, 202] width 970 height 19
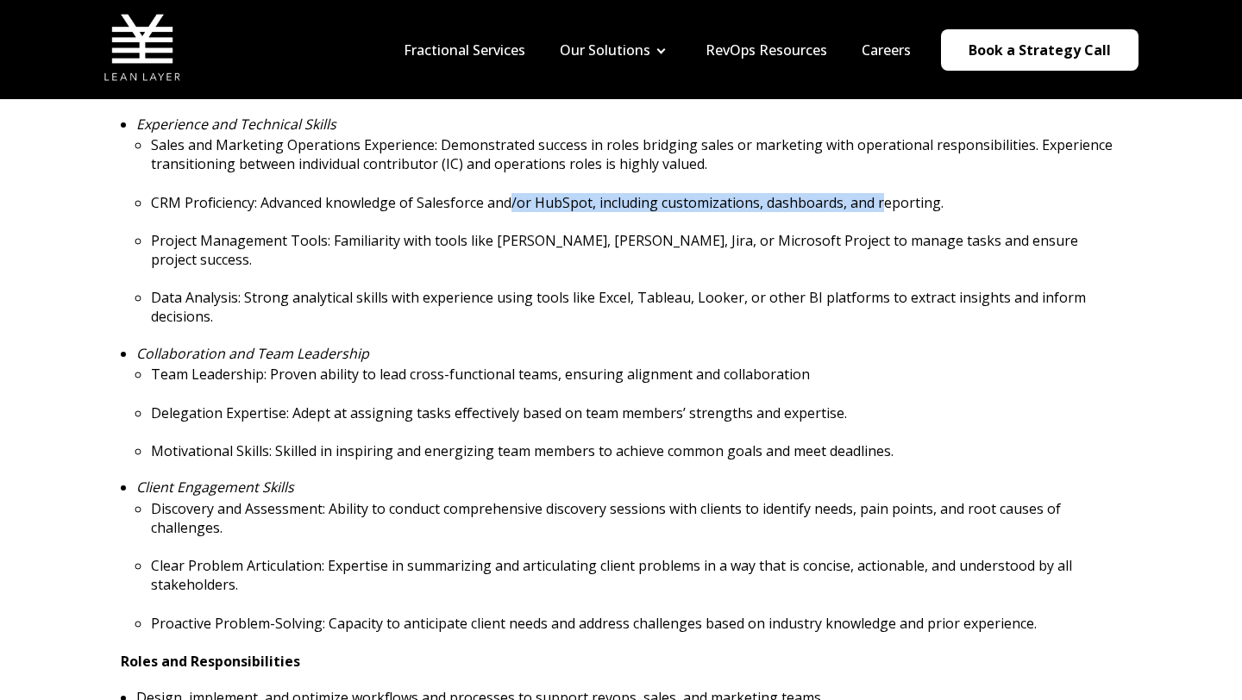
drag, startPoint x: 508, startPoint y: 204, endPoint x: 886, endPoint y: 202, distance: 377.7
click at [886, 202] on p "CRM Proficiency: Advanced knowledge of Salesforce and/or HubSpot, including cus…" at bounding box center [636, 202] width 970 height 19
click at [885, 202] on p "CRM Proficiency: Advanced knowledge of Salesforce and/or HubSpot, including cus…" at bounding box center [636, 202] width 970 height 19
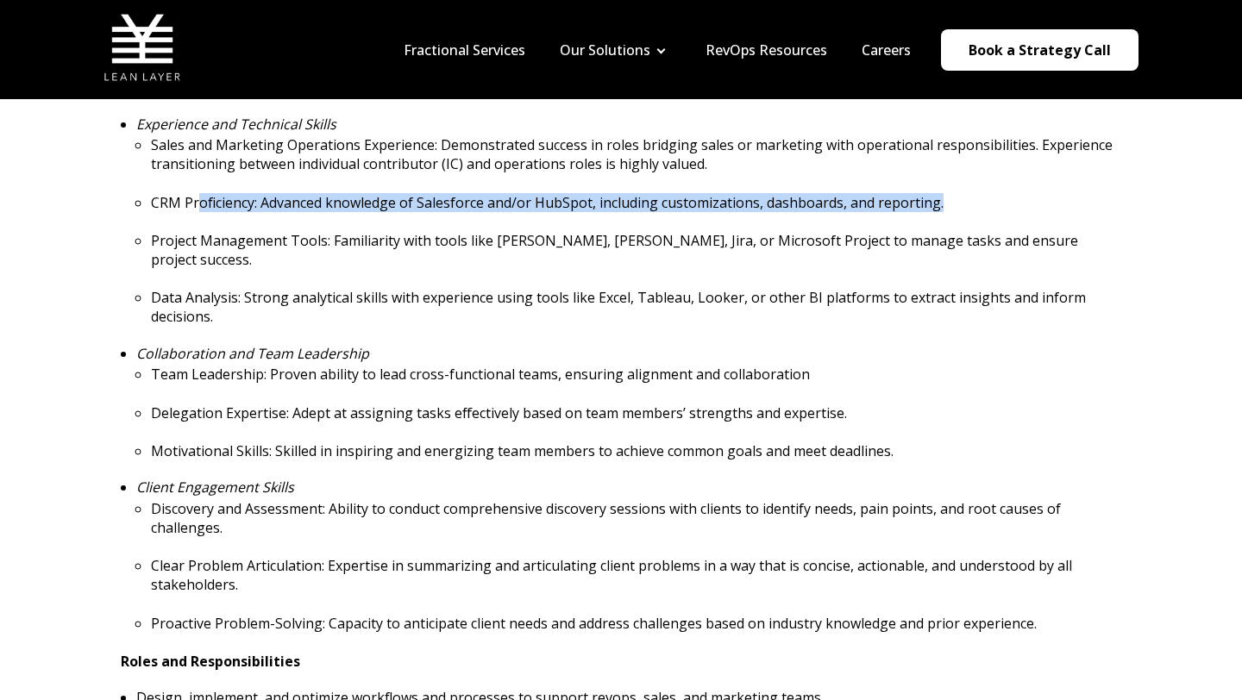
drag, startPoint x: 939, startPoint y: 202, endPoint x: 192, endPoint y: 210, distance: 746.8
click at [192, 210] on p "CRM Proficiency: Advanced knowledge of Salesforce and/or HubSpot, including cus…" at bounding box center [636, 202] width 970 height 19
drag, startPoint x: 166, startPoint y: 210, endPoint x: 878, endPoint y: 214, distance: 711.4
click at [878, 214] on ul "Sales and Marketing Operations Experience: Demonstrated success in roles bridgi…" at bounding box center [628, 230] width 985 height 191
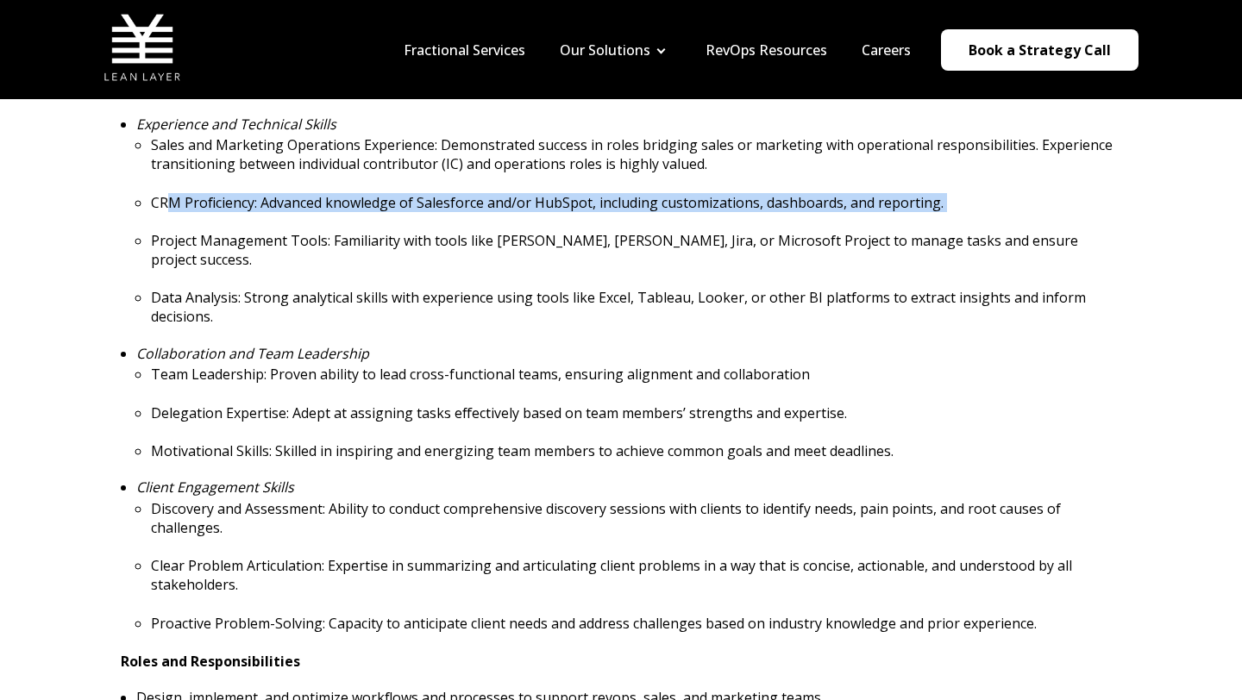
click at [878, 214] on ul "Sales and Marketing Operations Experience: Demonstrated success in roles bridgi…" at bounding box center [628, 230] width 985 height 191
drag, startPoint x: 963, startPoint y: 201, endPoint x: 357, endPoint y: 194, distance: 606.3
click at [365, 193] on p "CRM Proficiency: Advanced knowledge of Salesforce and/or HubSpot, including cus…" at bounding box center [636, 202] width 970 height 19
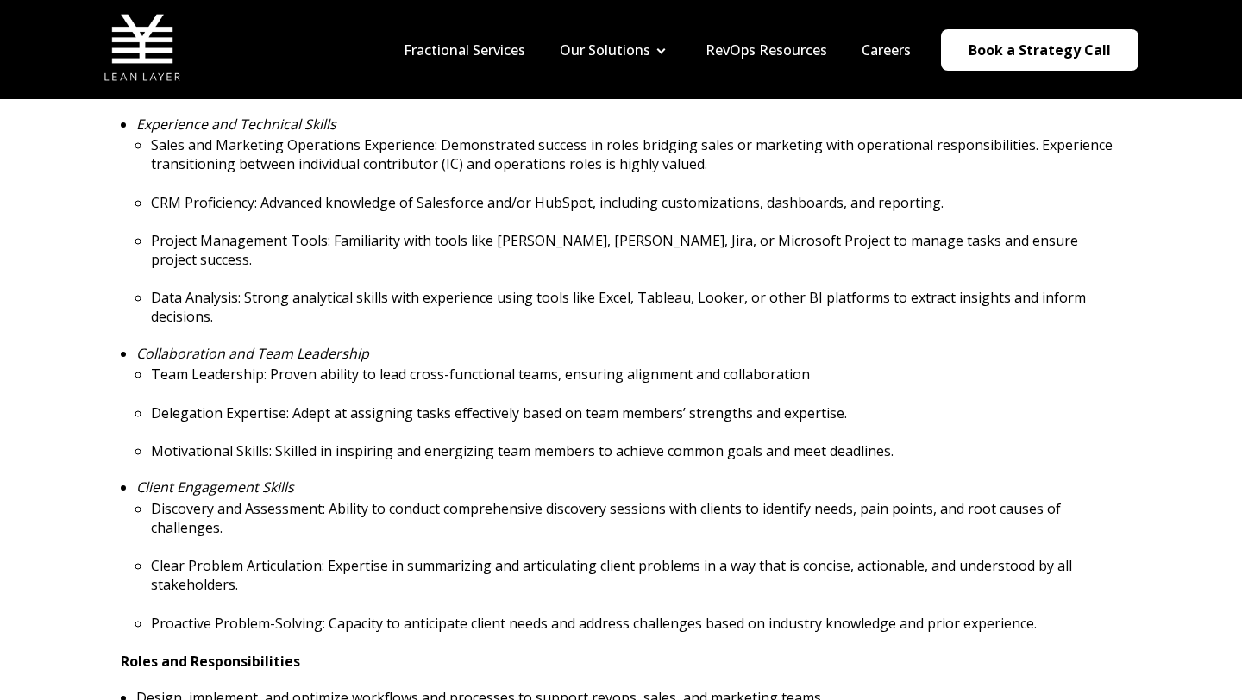
click at [357, 194] on p "CRM Proficiency: Advanced knowledge of Salesforce and/or HubSpot, including cus…" at bounding box center [636, 202] width 970 height 19
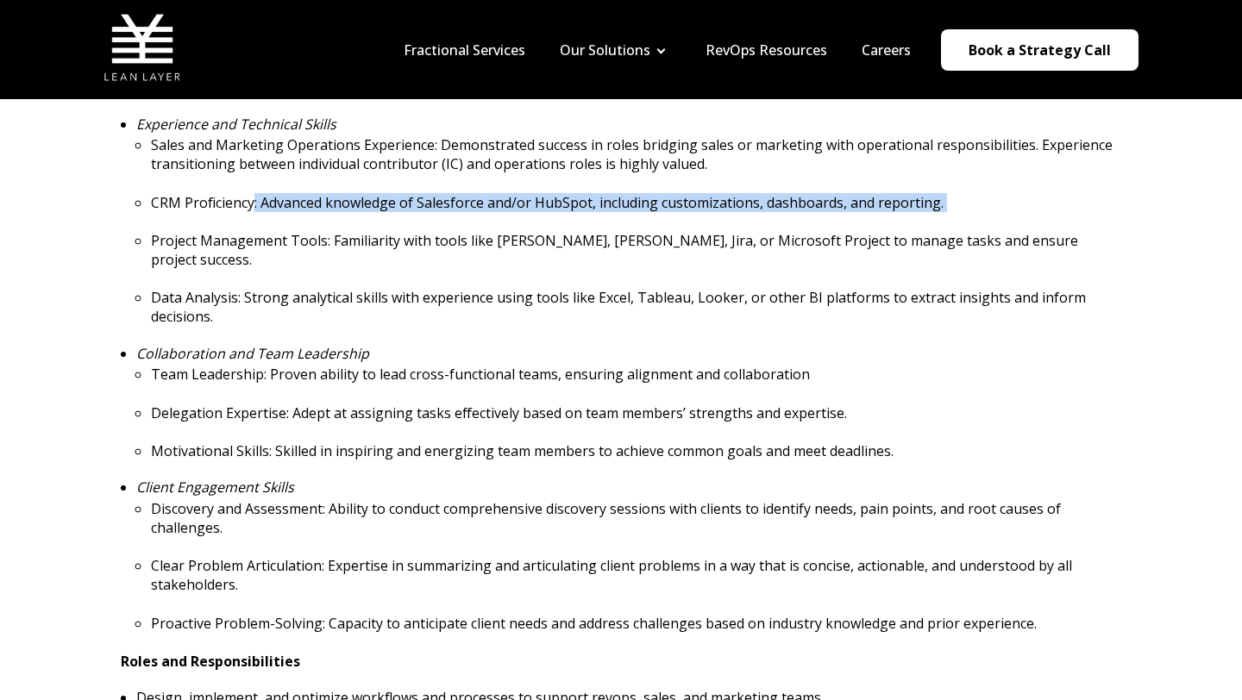
drag, startPoint x: 254, startPoint y: 197, endPoint x: 875, endPoint y: 219, distance: 621.3
click at [875, 219] on ul "Sales and Marketing Operations Experience: Demonstrated success in roles bridgi…" at bounding box center [628, 230] width 985 height 191
drag, startPoint x: 970, startPoint y: 203, endPoint x: 243, endPoint y: 205, distance: 727.0
click at [243, 205] on p "CRM Proficiency: Advanced knowledge of Salesforce and/or HubSpot, including cus…" at bounding box center [636, 202] width 970 height 19
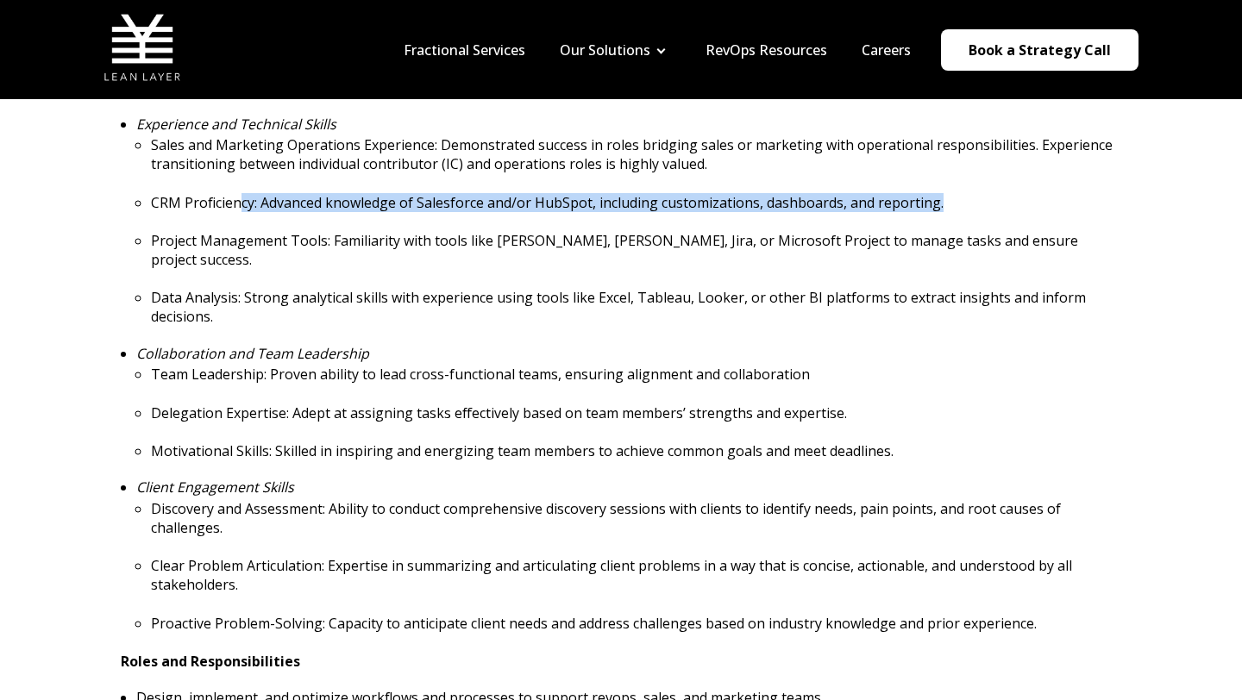
click at [243, 205] on p "CRM Proficiency: Advanced knowledge of Salesforce and/or HubSpot, including cus…" at bounding box center [636, 202] width 970 height 19
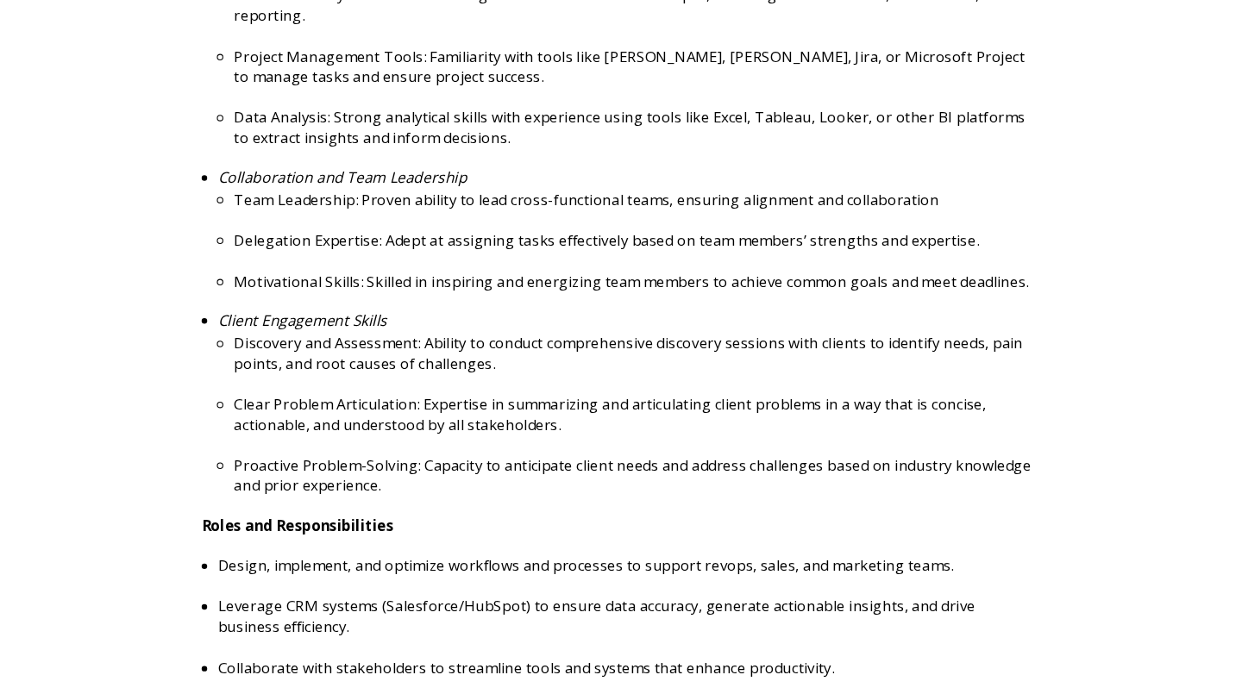
scroll to position [936, 0]
